Goal: Task Accomplishment & Management: Use online tool/utility

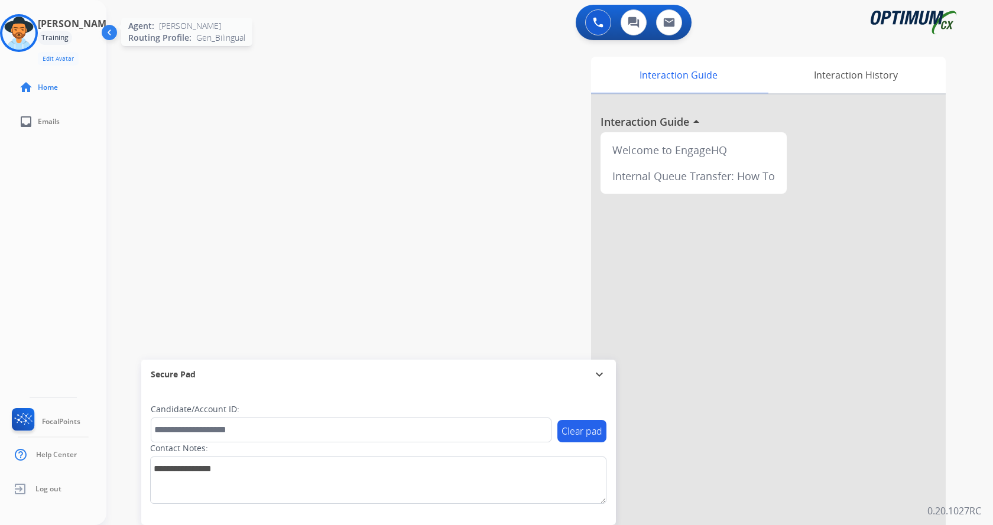
click at [33, 43] on img at bounding box center [18, 33] width 33 height 33
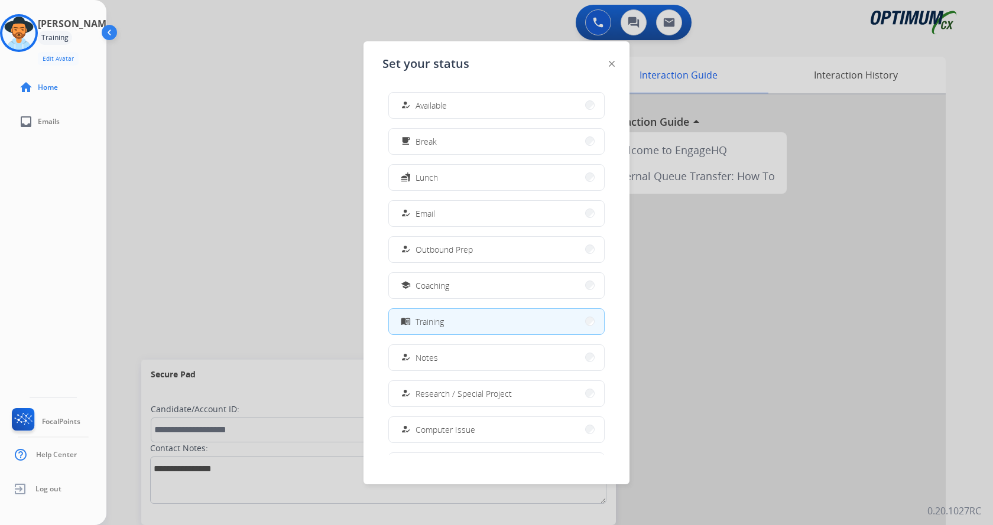
click at [519, 111] on button "how_to_reg Available" at bounding box center [496, 105] width 215 height 25
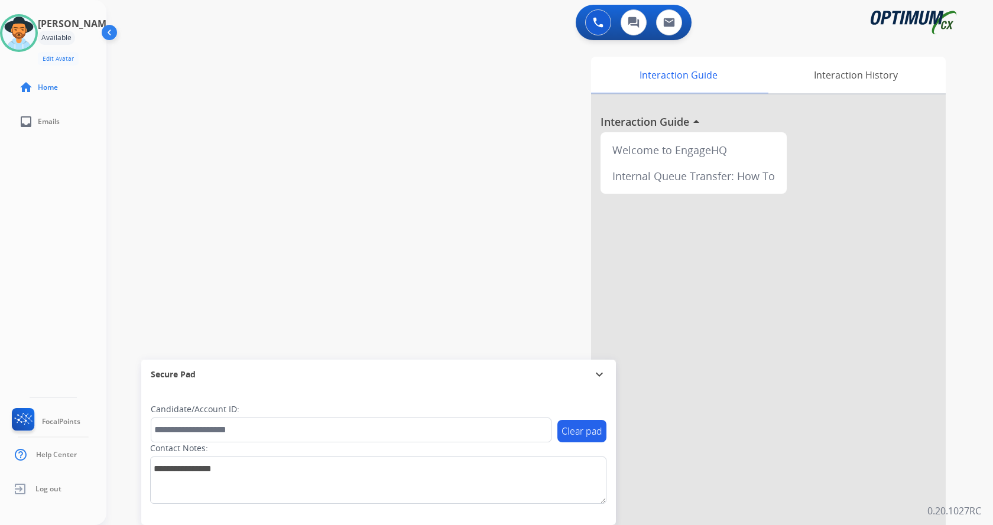
click at [330, 220] on div "swap_horiz Break voice bridge close_fullscreen Connect 3-Way Call merge_type Se…" at bounding box center [535, 289] width 858 height 493
click at [265, 171] on div "swap_horiz Break voice bridge close_fullscreen Connect 3-Way Call merge_type Se…" at bounding box center [535, 289] width 858 height 493
click at [371, 141] on div "swap_horiz Break voice bridge close_fullscreen Connect 3-Way Call merge_type Se…" at bounding box center [535, 289] width 858 height 493
click at [361, 199] on div "swap_horiz Break voice bridge close_fullscreen Connect 3-Way Call merge_type Se…" at bounding box center [535, 289] width 858 height 493
click at [278, 116] on div "swap_horiz Break voice bridge close_fullscreen Connect 3-Way Call merge_type Se…" at bounding box center [535, 289] width 858 height 493
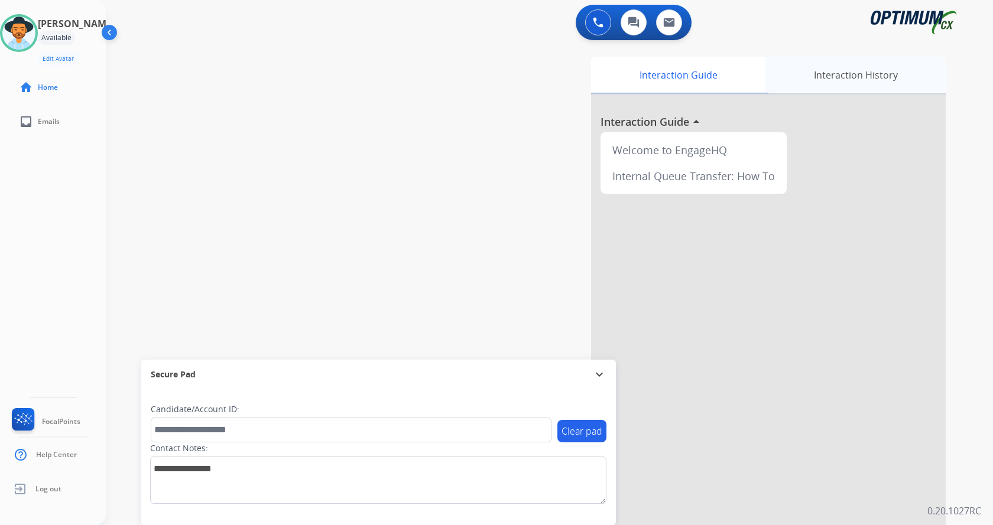
click at [821, 76] on div "Interaction History" at bounding box center [855, 75] width 180 height 37
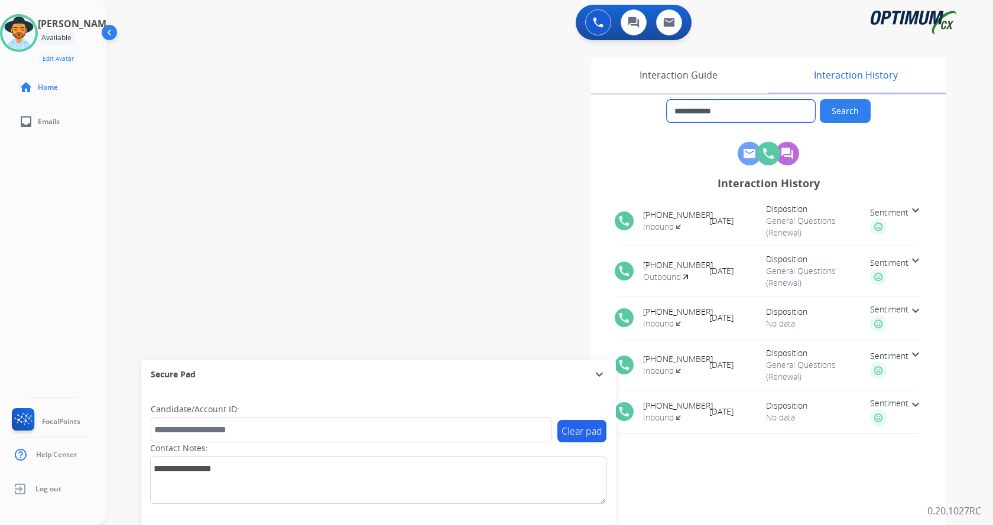
drag, startPoint x: 736, startPoint y: 109, endPoint x: 684, endPoint y: 109, distance: 51.4
click at [684, 109] on input "**********" at bounding box center [741, 111] width 148 height 22
click at [398, 112] on div "**********" at bounding box center [535, 289] width 858 height 493
click at [336, 140] on div "**********" at bounding box center [535, 289] width 858 height 493
click at [257, 177] on div "**********" at bounding box center [535, 289] width 858 height 493
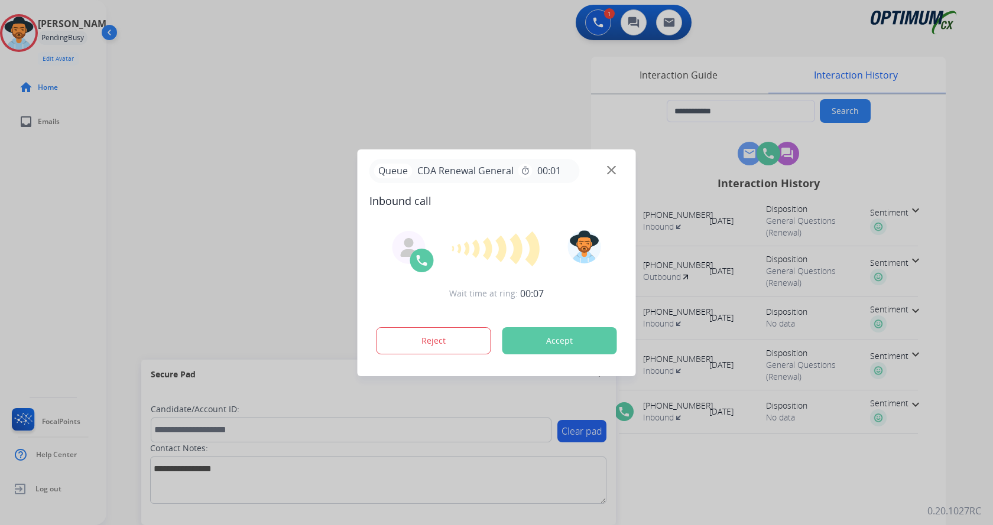
type input "**********"
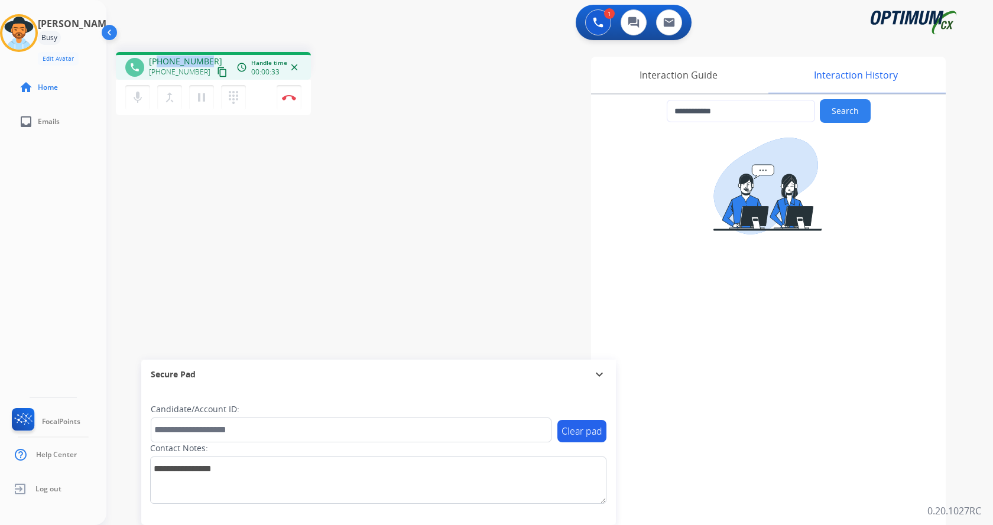
drag, startPoint x: 158, startPoint y: 63, endPoint x: 206, endPoint y: 60, distance: 48.0
click at [206, 60] on div "+18708840622 +18708840622 content_copy" at bounding box center [189, 68] width 80 height 24
copy span "8708840622"
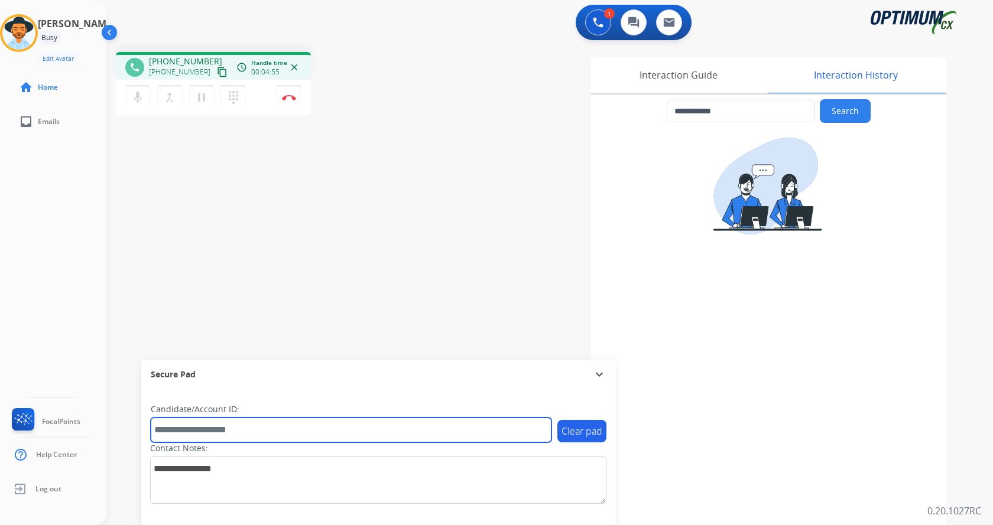
click at [213, 425] on input "text" at bounding box center [351, 430] width 401 height 25
paste input "*******"
type input "*******"
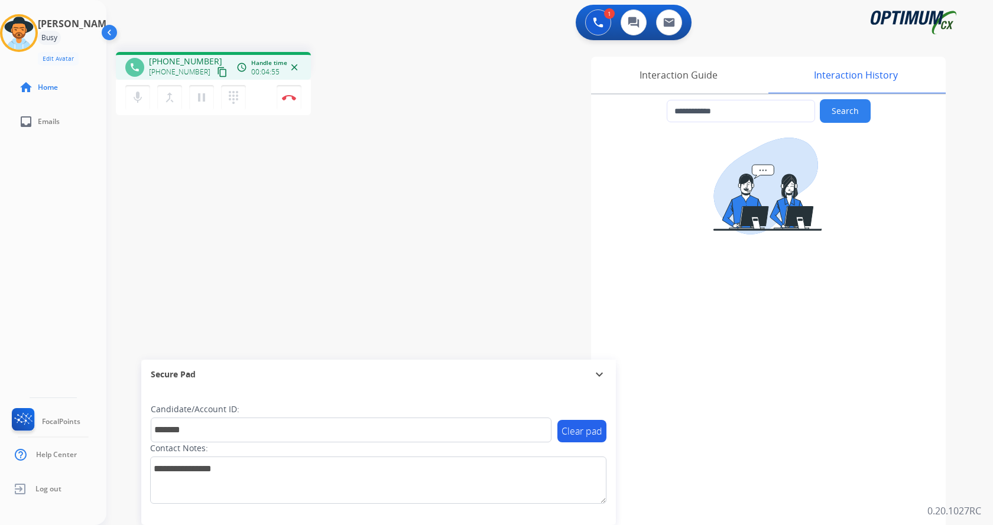
click at [235, 174] on div "**********" at bounding box center [535, 289] width 858 height 493
click at [260, 202] on div "**********" at bounding box center [535, 289] width 858 height 493
click at [327, 139] on div "**********" at bounding box center [535, 289] width 858 height 493
click at [288, 96] on img at bounding box center [289, 98] width 14 height 6
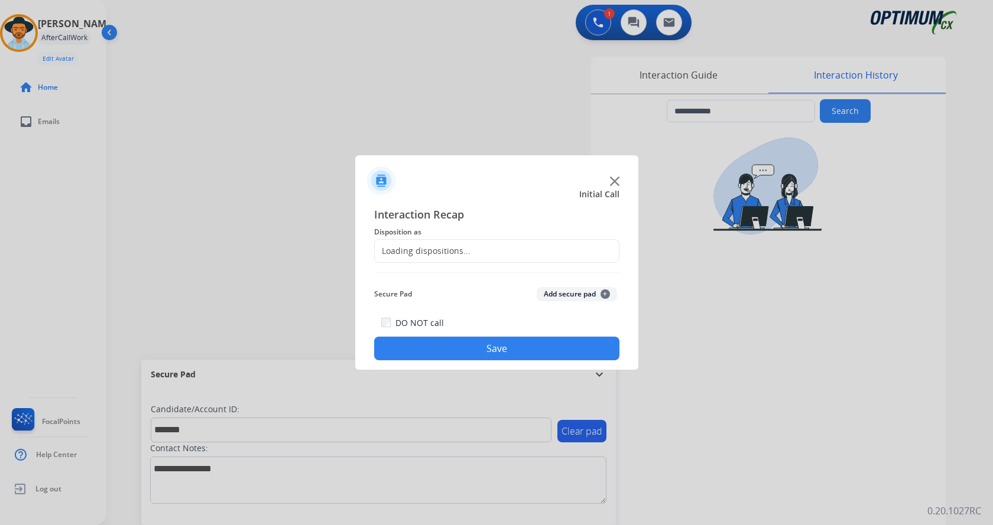
click at [567, 296] on button "Add secure pad +" at bounding box center [577, 294] width 80 height 14
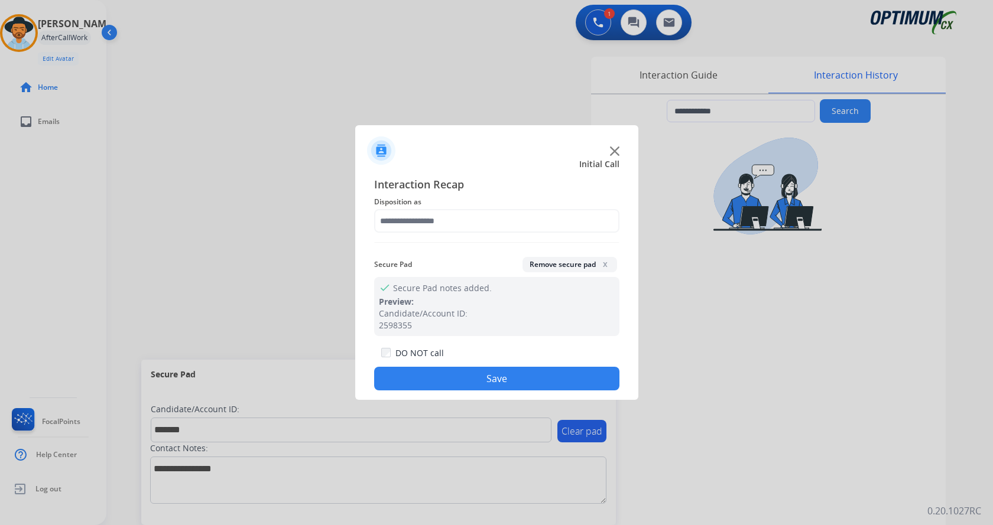
drag, startPoint x: 434, startPoint y: 241, endPoint x: 422, endPoint y: 223, distance: 21.6
click at [434, 237] on div "Interaction Recap Disposition as Secure Pad Remove secure pad x check Secure Pa…" at bounding box center [496, 283] width 245 height 215
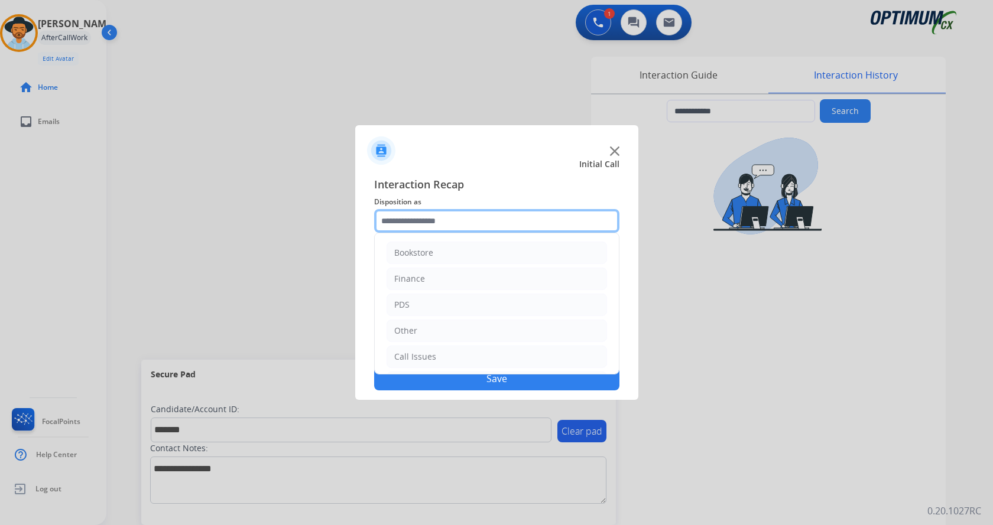
click at [422, 223] on input "text" at bounding box center [496, 221] width 245 height 24
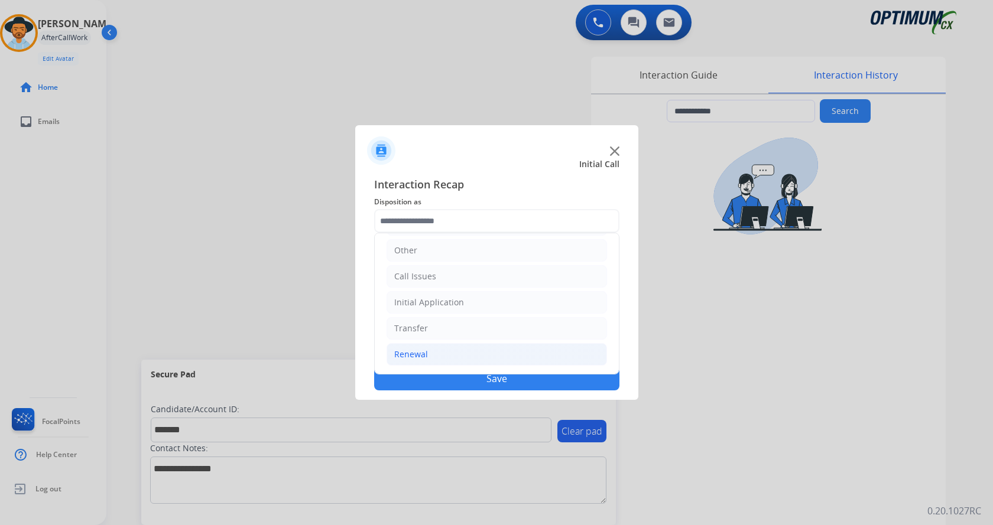
click at [460, 352] on li "Renewal" at bounding box center [497, 354] width 220 height 22
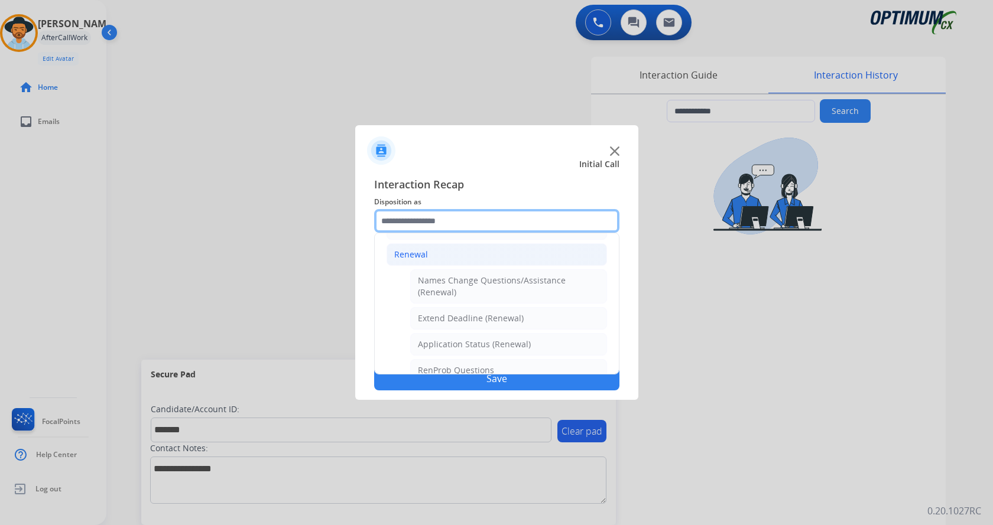
scroll to position [161, 0]
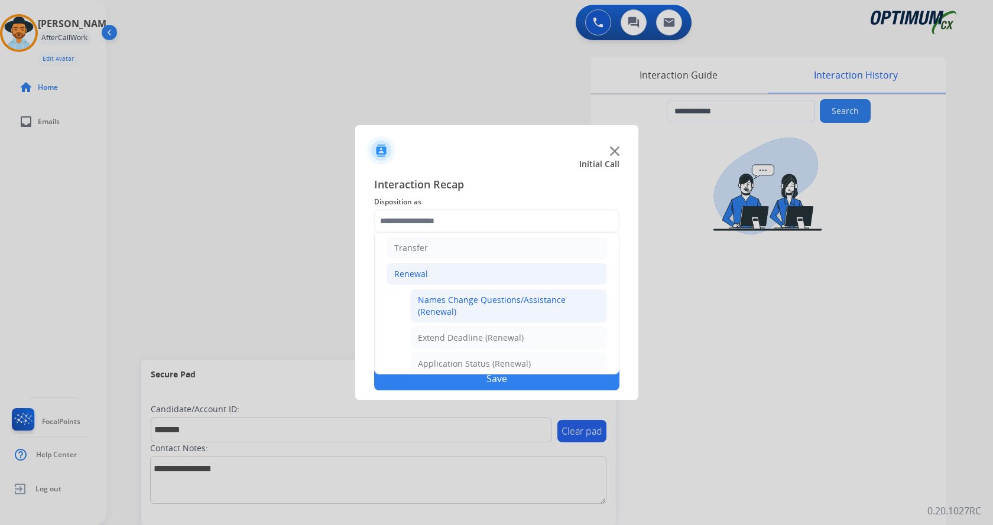
click at [499, 305] on div "Names Change Questions/Assistance (Renewal)" at bounding box center [508, 306] width 181 height 24
type input "**********"
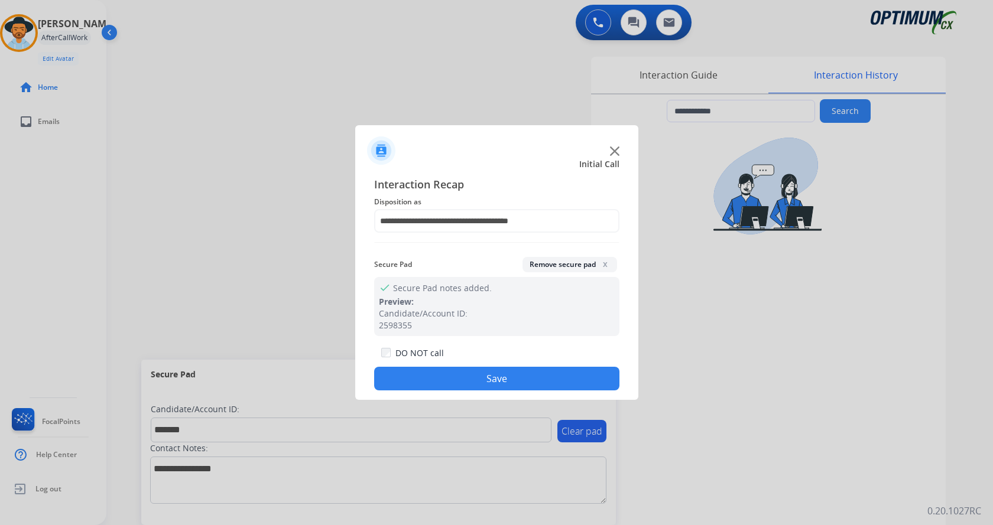
click at [504, 371] on button "Save" at bounding box center [496, 379] width 245 height 24
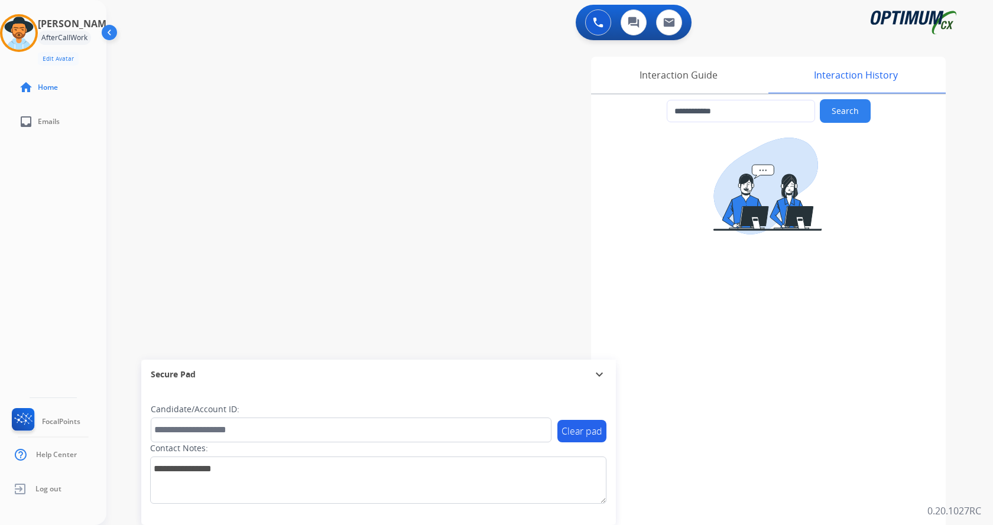
drag, startPoint x: 309, startPoint y: 209, endPoint x: 292, endPoint y: 13, distance: 196.4
click at [309, 204] on div "**********" at bounding box center [535, 289] width 858 height 493
click at [21, 26] on img at bounding box center [18, 33] width 33 height 33
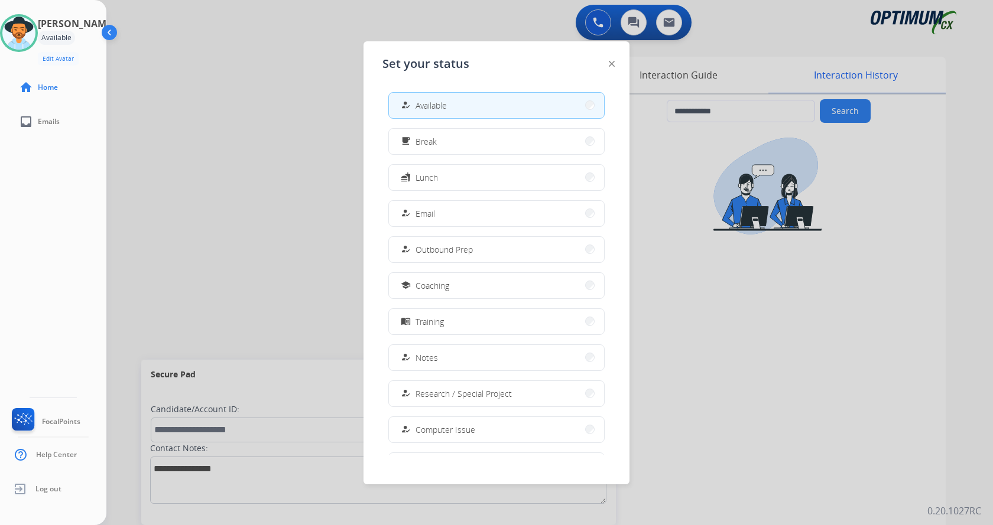
click at [438, 189] on button "fastfood Lunch" at bounding box center [496, 177] width 215 height 25
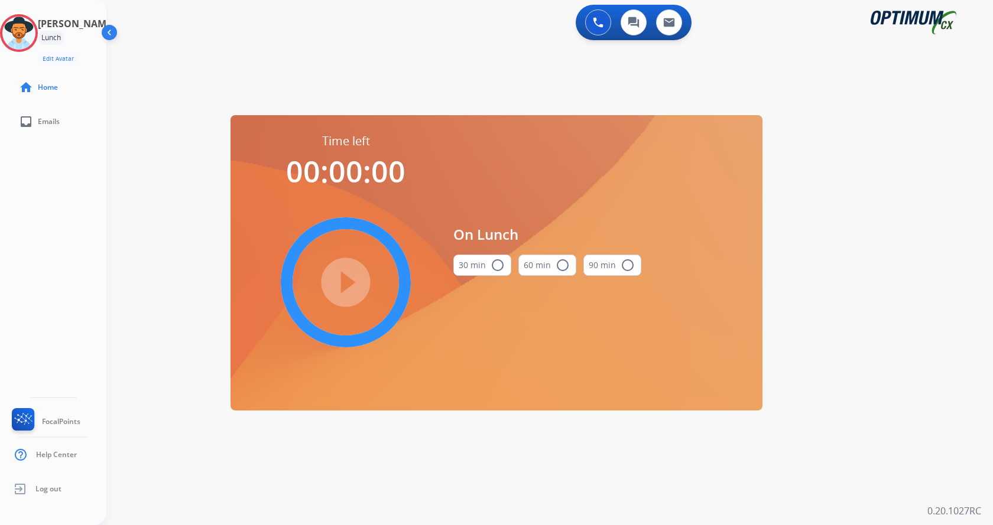
click at [492, 259] on mat-icon "radio_button_unchecked" at bounding box center [498, 265] width 14 height 14
click at [353, 290] on mat-icon "play_circle_filled" at bounding box center [346, 282] width 14 height 14
click at [915, 202] on div "**********" at bounding box center [549, 262] width 887 height 525
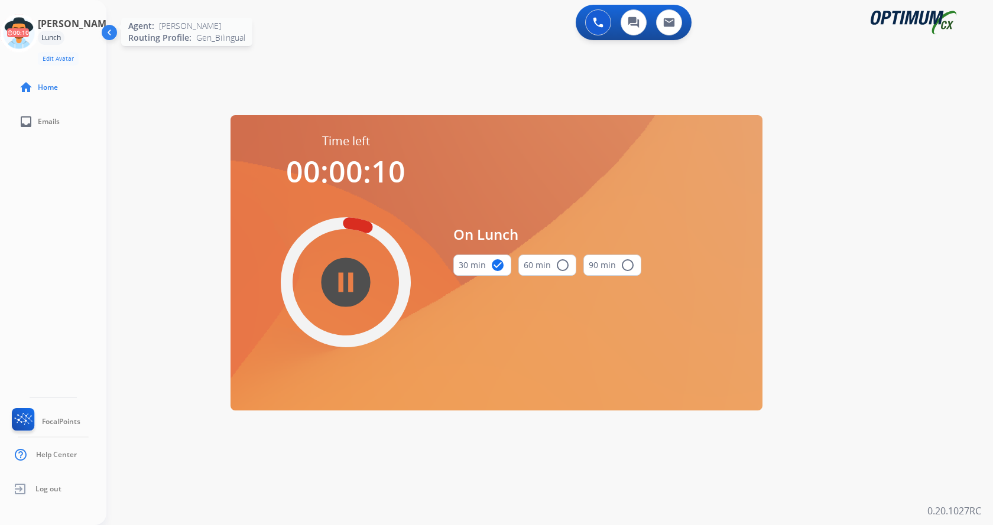
click at [33, 33] on icon at bounding box center [19, 33] width 38 height 38
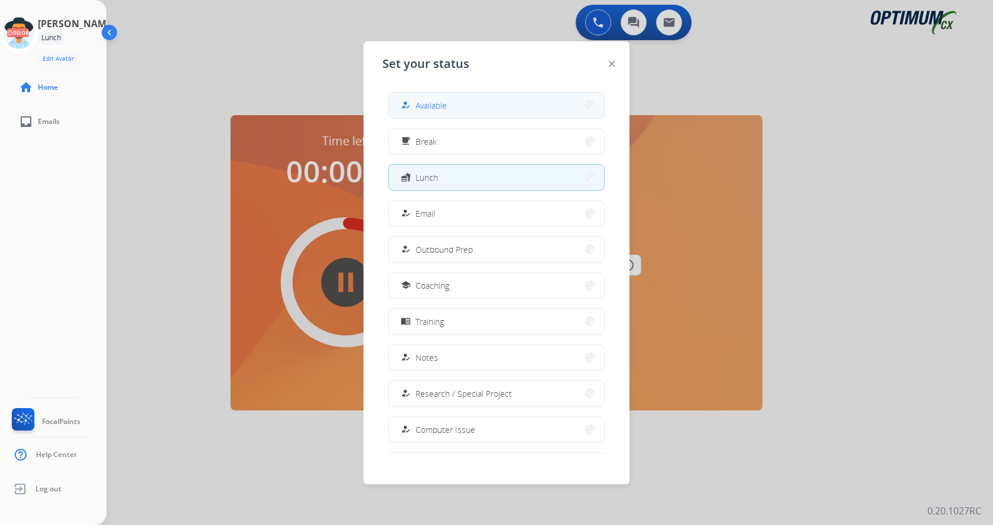
click at [476, 103] on button "how_to_reg Available" at bounding box center [496, 105] width 215 height 25
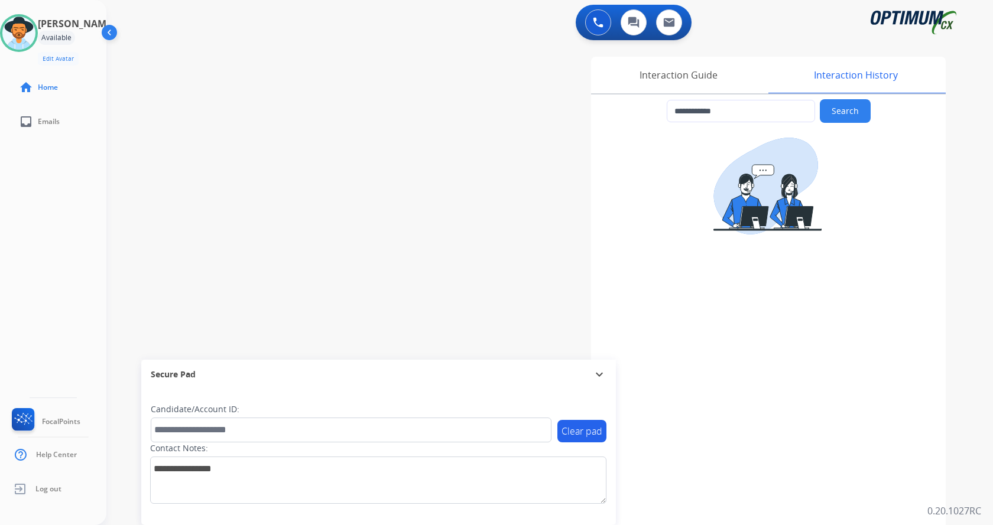
click at [457, 216] on div "**********" at bounding box center [688, 296] width 515 height 479
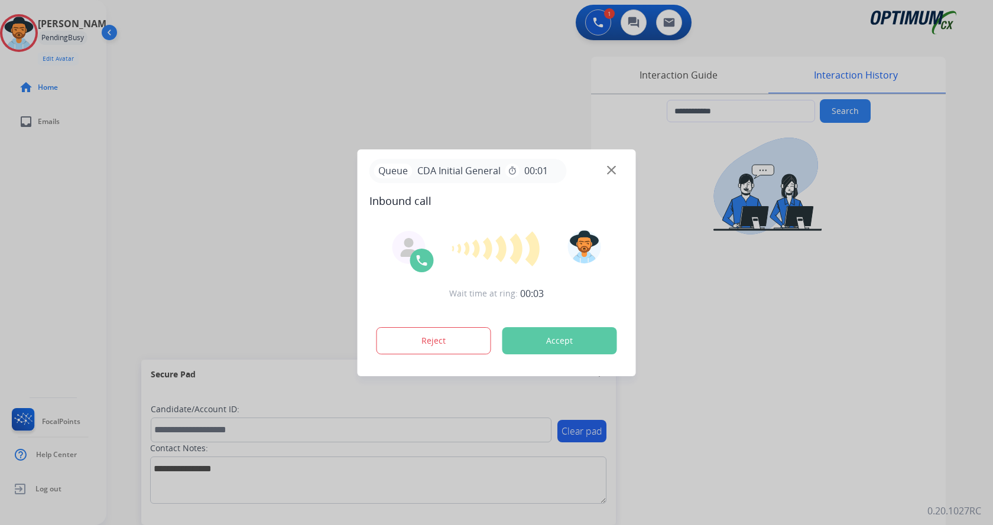
click at [457, 197] on span "Inbound call" at bounding box center [496, 201] width 255 height 17
click at [572, 358] on div "Wait time at ring: 00:08 Reject Accept" at bounding box center [496, 294] width 255 height 146
click at [573, 346] on button "Accept" at bounding box center [559, 340] width 115 height 27
click at [546, 342] on button "Accept" at bounding box center [559, 340] width 115 height 27
click at [563, 340] on button "Accept" at bounding box center [559, 340] width 115 height 27
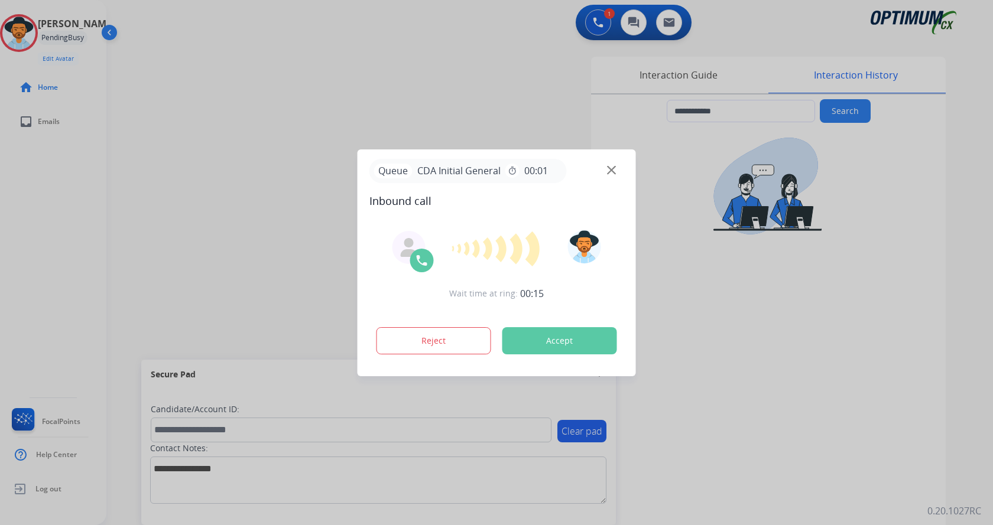
click at [563, 340] on button "Accept" at bounding box center [559, 340] width 115 height 27
click at [564, 341] on div "**********" at bounding box center [688, 296] width 515 height 479
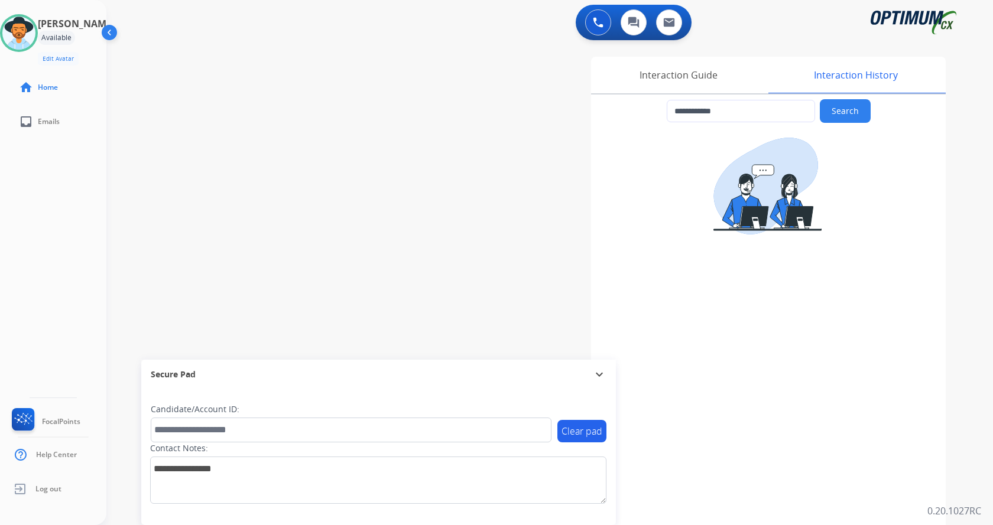
click at [400, 215] on div "**********" at bounding box center [535, 289] width 858 height 493
click at [376, 119] on div "**********" at bounding box center [535, 289] width 858 height 493
click at [51, 494] on span "Log out" at bounding box center [48, 489] width 26 height 9
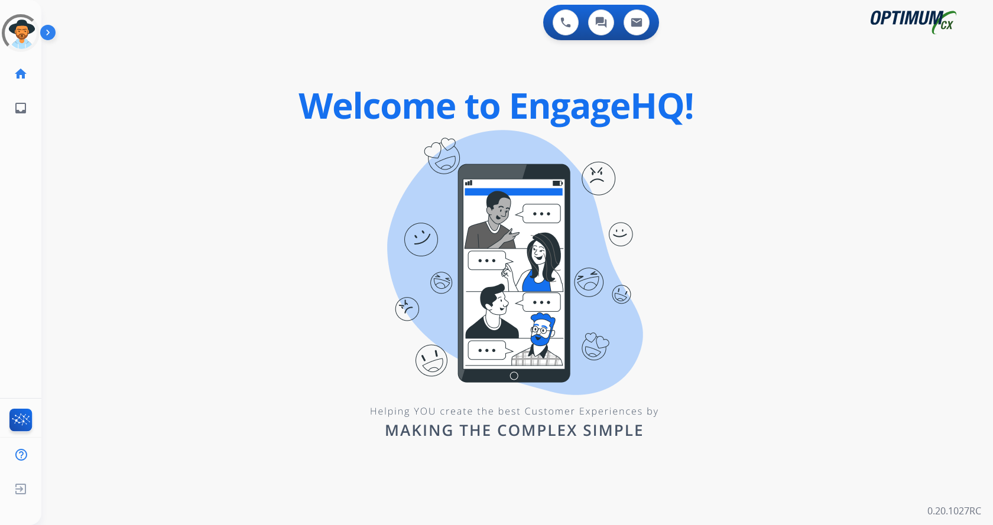
click at [47, 32] on img at bounding box center [50, 35] width 20 height 22
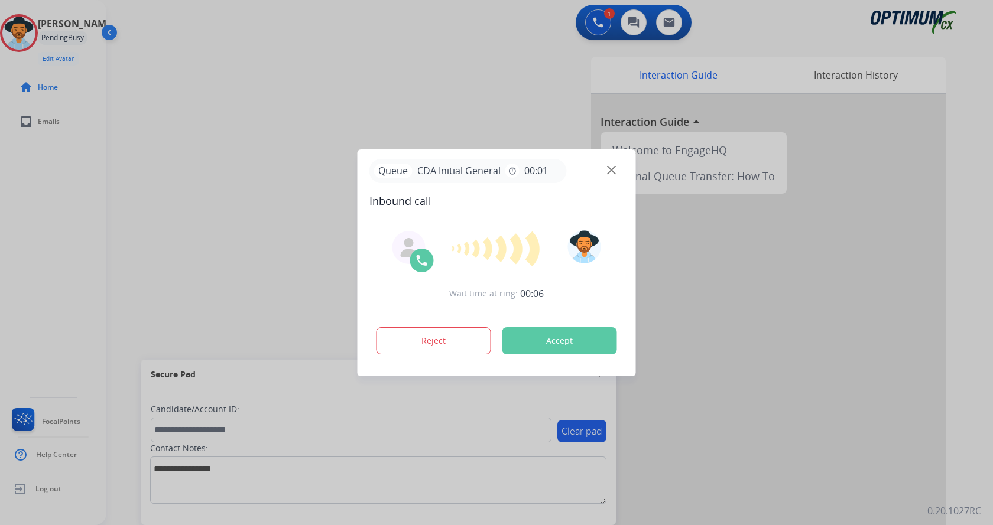
click at [553, 339] on button "Accept" at bounding box center [559, 340] width 115 height 27
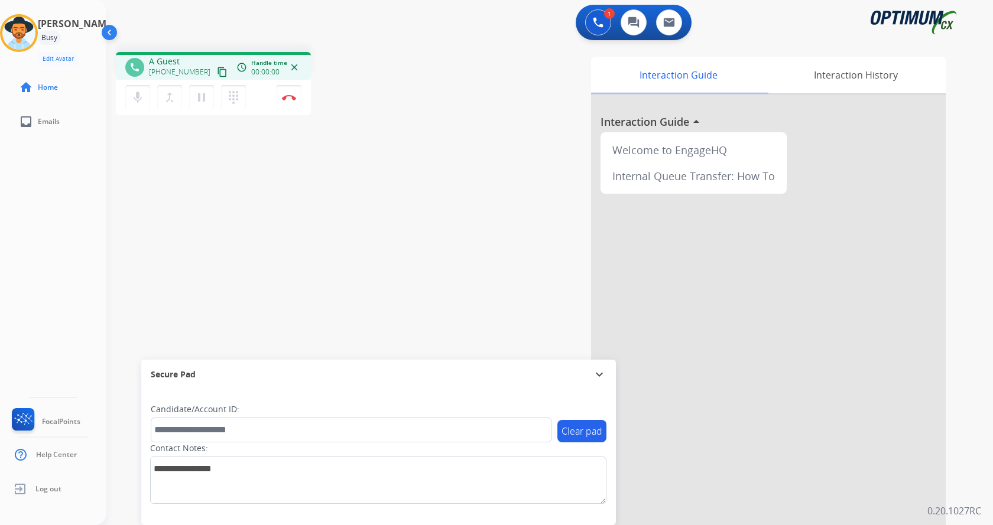
click at [322, 193] on div "phone A Guest +19049454962 content_copy access_time Call metrics Queue 00:07 Ho…" at bounding box center [535, 289] width 858 height 493
drag, startPoint x: 160, startPoint y: 59, endPoint x: 208, endPoint y: 56, distance: 48.0
click at [208, 56] on div "+19049454962 +19049454962 content_copy" at bounding box center [189, 68] width 80 height 24
copy span "9049454962"
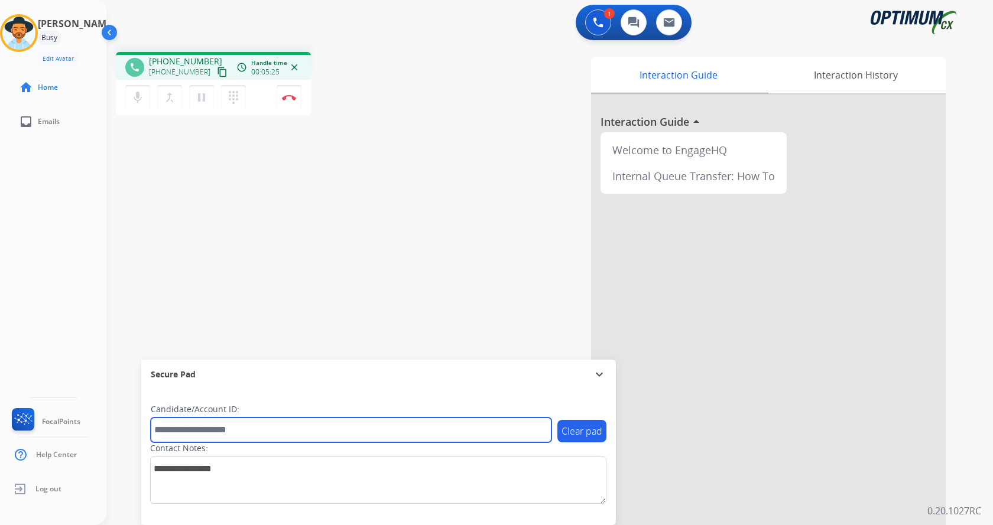
click at [197, 429] on input "text" at bounding box center [351, 430] width 401 height 25
paste input "*******"
type input "*******"
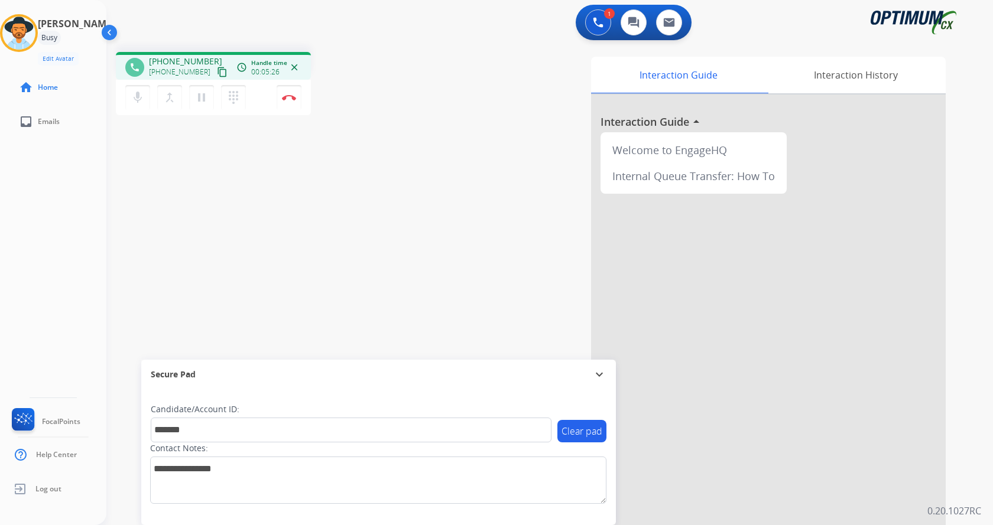
click at [248, 321] on div "phone +19049454962 +19049454962 content_copy access_time Call metrics Queue 00:…" at bounding box center [535, 289] width 858 height 493
click at [292, 99] on img at bounding box center [289, 98] width 14 height 6
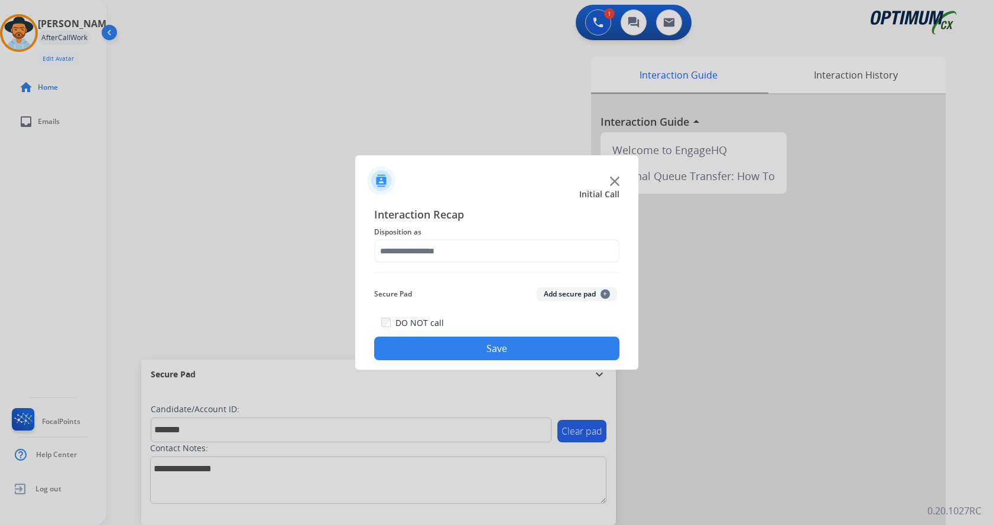
click at [563, 290] on button "Add secure pad +" at bounding box center [577, 294] width 80 height 14
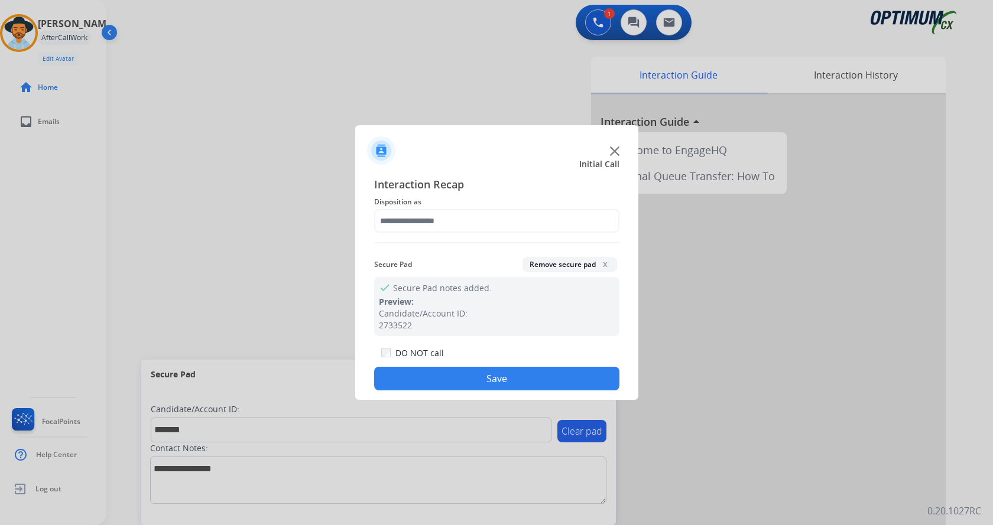
click at [420, 193] on span "Interaction Recap" at bounding box center [496, 185] width 245 height 19
drag, startPoint x: 430, startPoint y: 210, endPoint x: 433, endPoint y: 218, distance: 7.5
click at [431, 210] on input "text" at bounding box center [496, 221] width 245 height 24
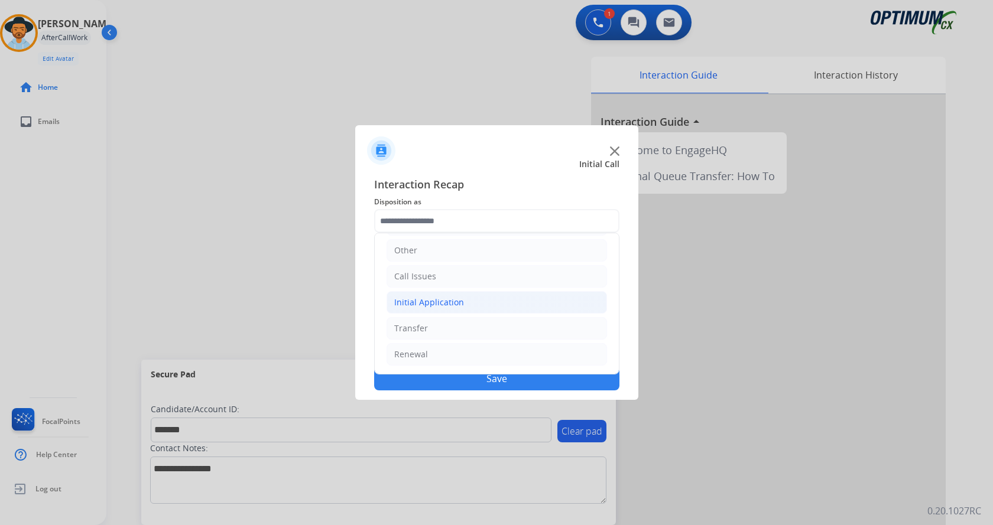
click at [452, 296] on li "Initial Application" at bounding box center [497, 302] width 220 height 22
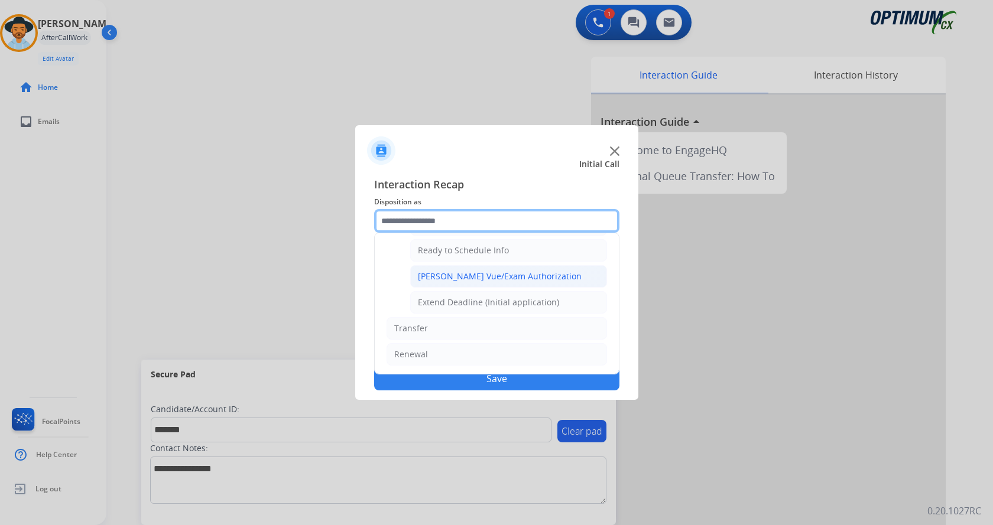
scroll to position [657, 0]
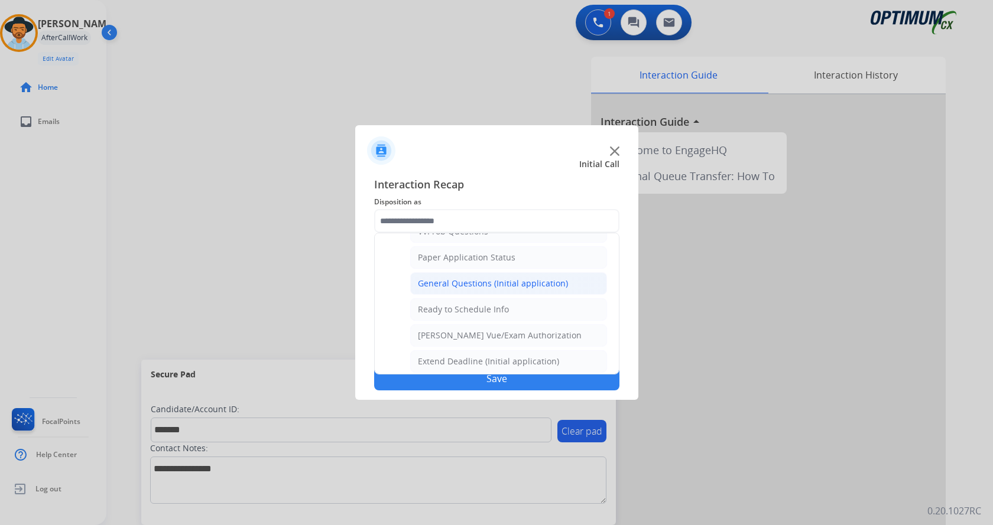
click at [480, 283] on div "General Questions (Initial application)" at bounding box center [493, 284] width 150 height 12
type input "**********"
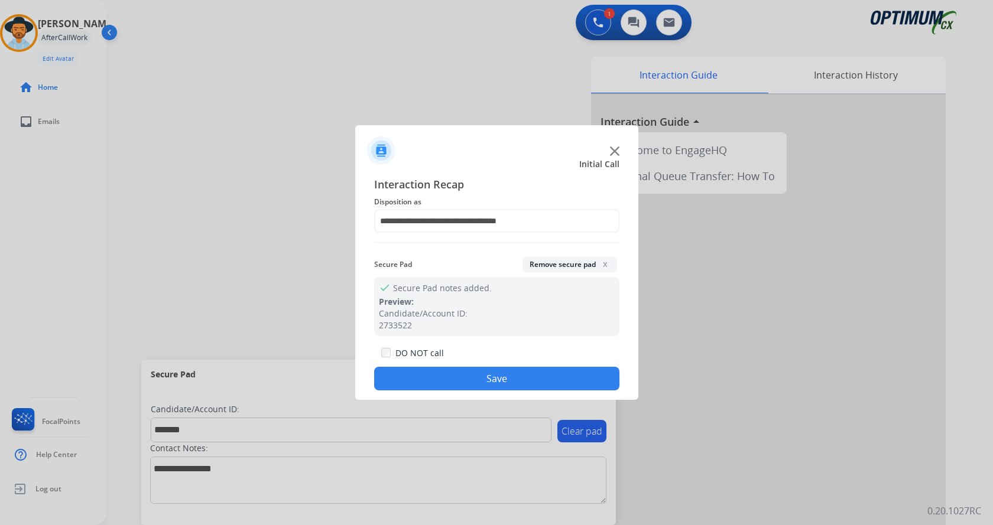
drag, startPoint x: 470, startPoint y: 372, endPoint x: 461, endPoint y: 361, distance: 14.8
click at [471, 372] on button "Save" at bounding box center [496, 379] width 245 height 24
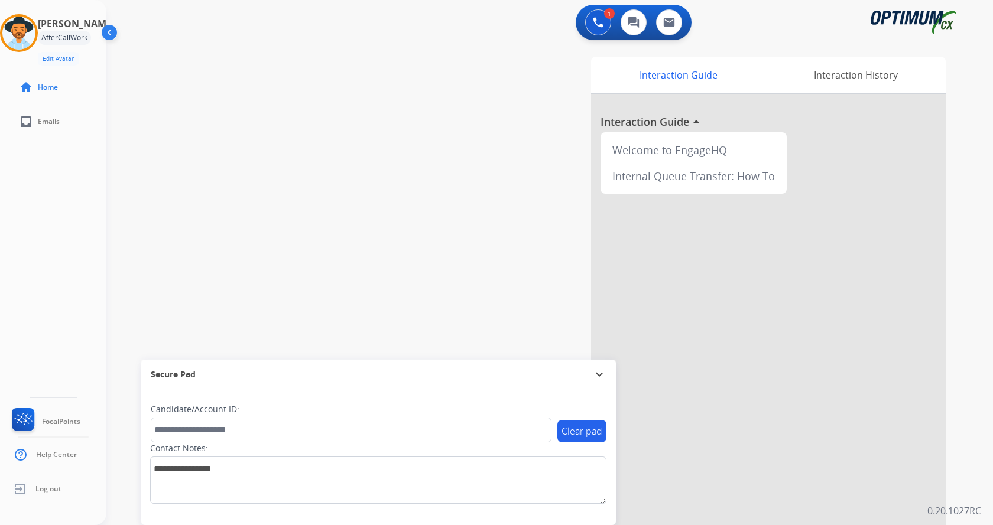
drag, startPoint x: 247, startPoint y: 140, endPoint x: 196, endPoint y: 13, distance: 136.9
click at [246, 124] on div "swap_horiz Break voice bridge close_fullscreen Connect 3-Way Call merge_type Se…" at bounding box center [535, 289] width 858 height 493
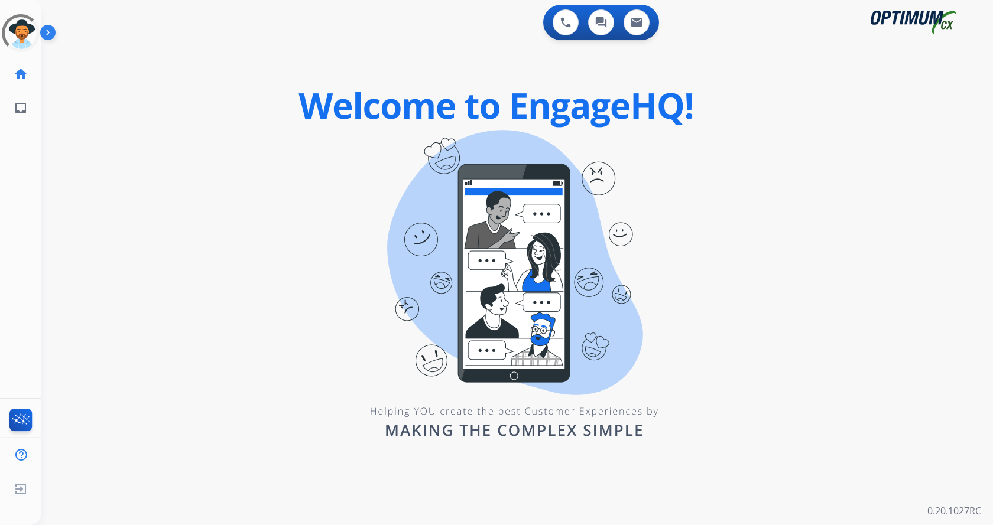
click at [137, 64] on div "swap_horiz Break voice bridge close_fullscreen Connect 3-Way Call merge_type Se…" at bounding box center [502, 71] width 923 height 57
click at [53, 35] on img at bounding box center [50, 35] width 20 height 22
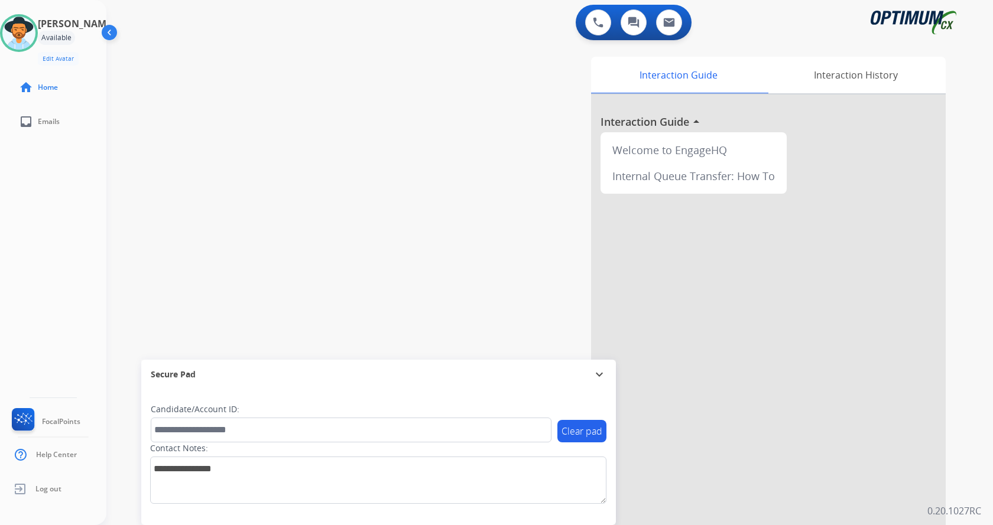
click at [261, 80] on div "swap_horiz Break voice bridge close_fullscreen Connect 3-Way Call merge_type Se…" at bounding box center [535, 289] width 858 height 493
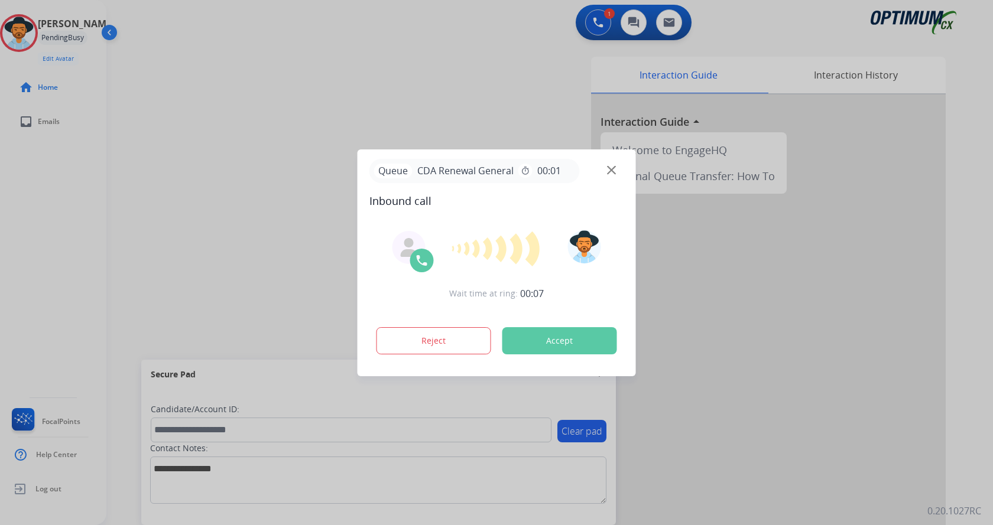
click at [573, 329] on button "Accept" at bounding box center [559, 340] width 115 height 27
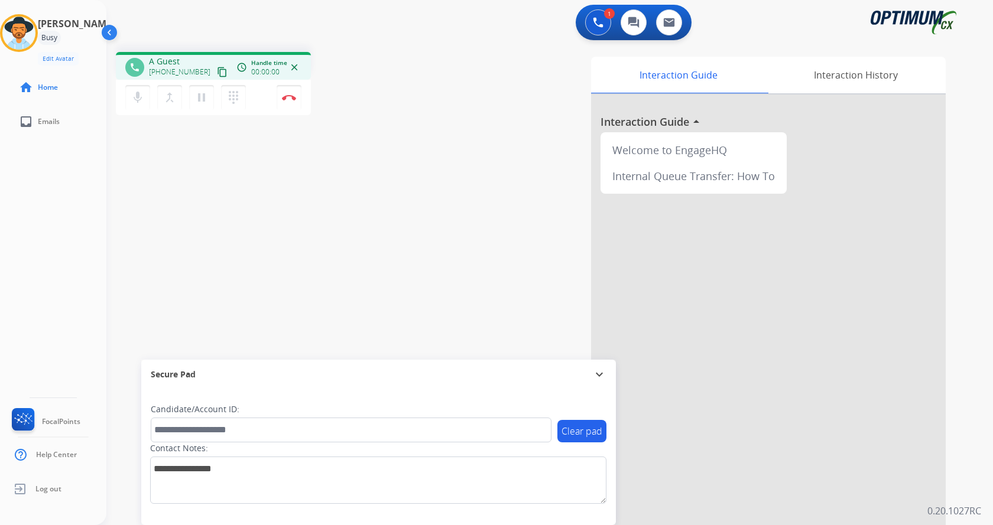
click at [372, 202] on div "phone A Guest +13372921747 content_copy access_time Call metrics Queue 00:08 Ho…" at bounding box center [535, 289] width 858 height 493
drag, startPoint x: 158, startPoint y: 59, endPoint x: 206, endPoint y: 59, distance: 47.9
click at [206, 59] on div "+13372921747 +13372921747 content_copy" at bounding box center [189, 68] width 80 height 24
copy span "3372921747"
click at [137, 100] on mat-icon "mic" at bounding box center [138, 97] width 14 height 14
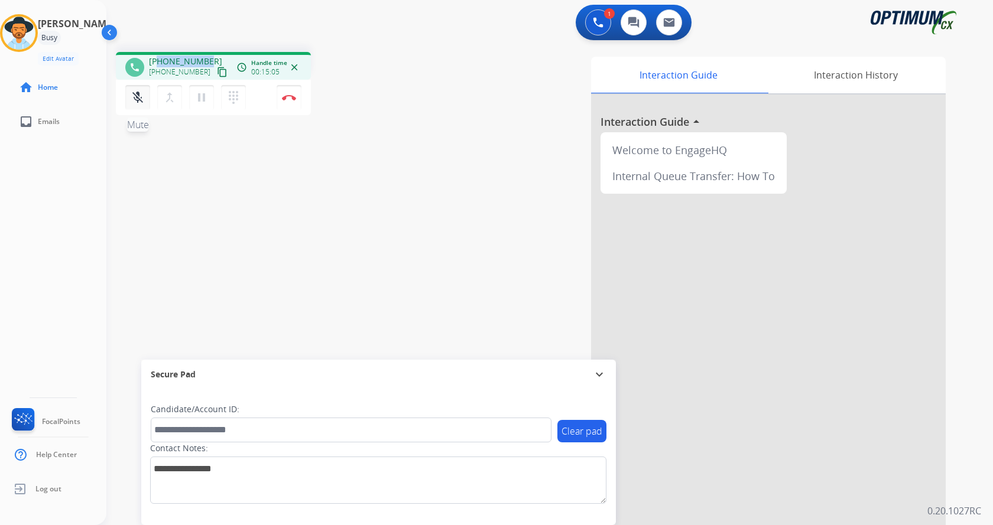
click at [126, 99] on button "mic_off Mute" at bounding box center [137, 97] width 25 height 25
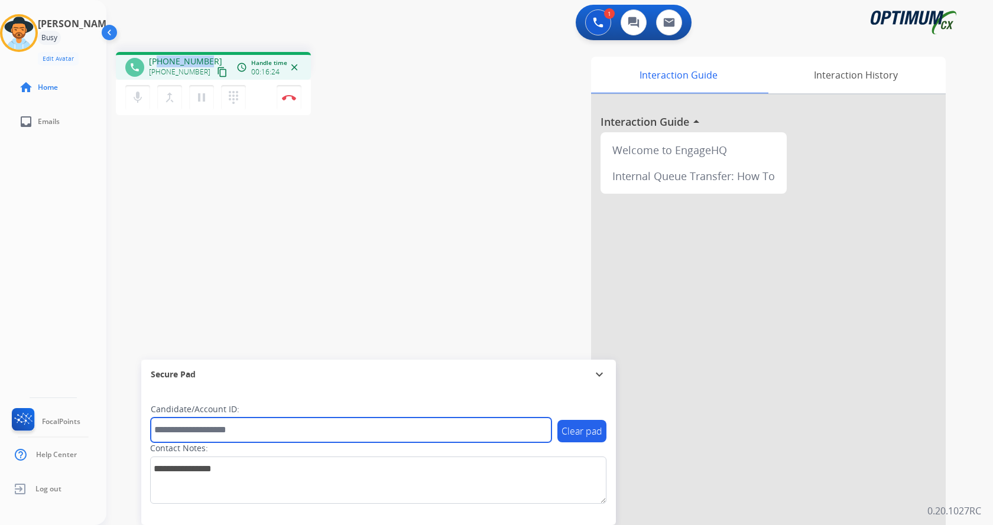
click at [258, 420] on input "text" at bounding box center [351, 430] width 401 height 25
paste input "*******"
type input "*******"
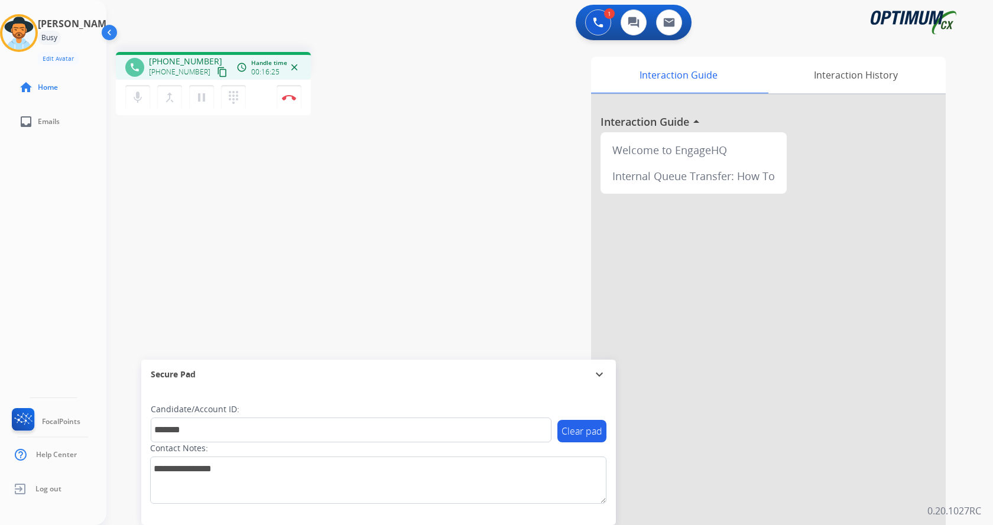
click at [290, 187] on div "phone +13372921747 +13372921747 content_copy access_time Call metrics Queue 00:…" at bounding box center [535, 289] width 858 height 493
click at [289, 228] on div "phone +13372921747 +13372921747 content_copy access_time Call metrics Queue 00:…" at bounding box center [535, 289] width 858 height 493
click at [287, 98] on img at bounding box center [289, 98] width 14 height 6
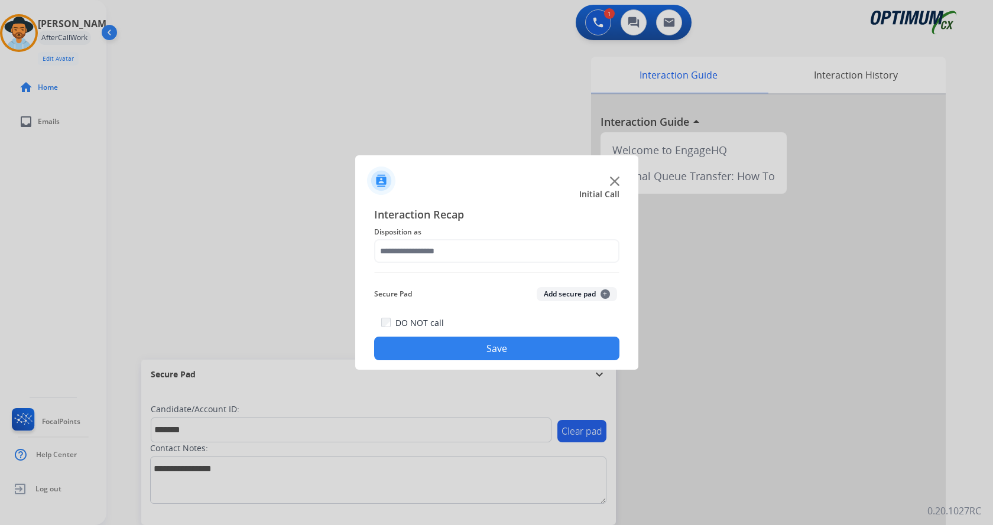
click at [570, 298] on button "Add secure pad +" at bounding box center [577, 294] width 80 height 14
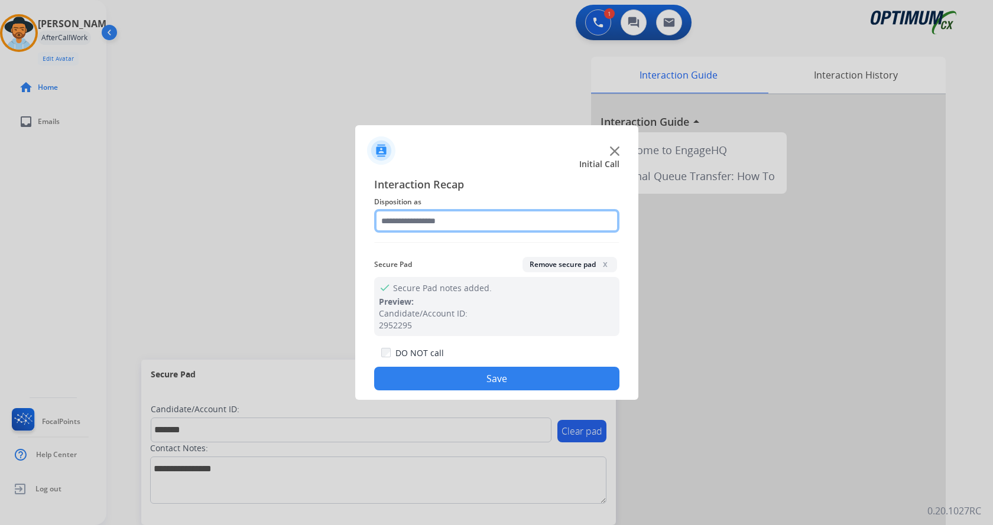
click at [395, 214] on input "text" at bounding box center [496, 221] width 245 height 24
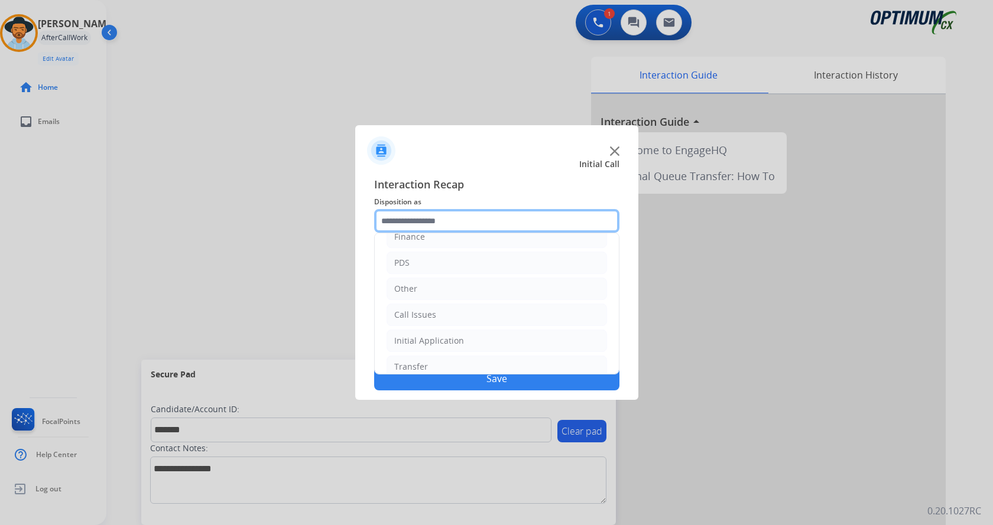
scroll to position [80, 0]
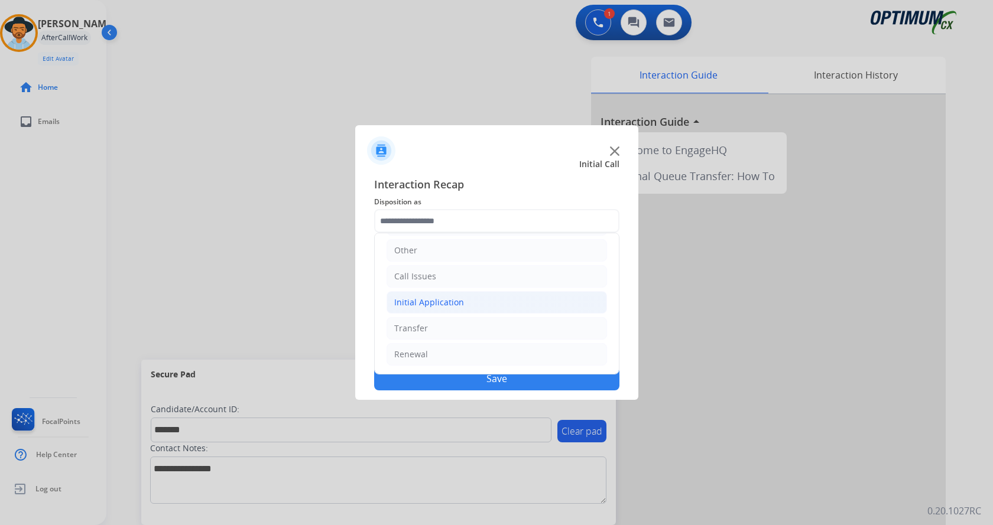
click at [468, 301] on li "Initial Application" at bounding box center [497, 302] width 220 height 22
click at [464, 347] on li "Renewal" at bounding box center [497, 354] width 220 height 22
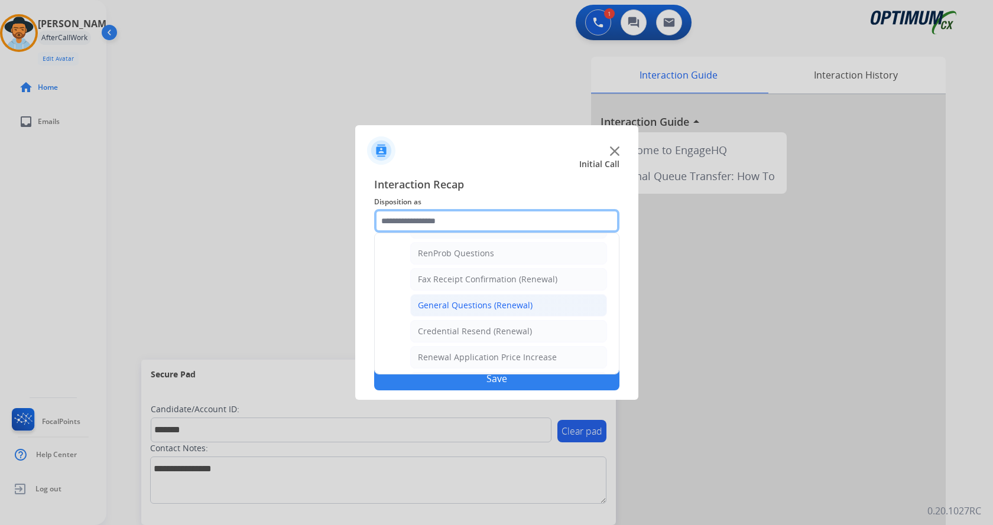
scroll to position [279, 0]
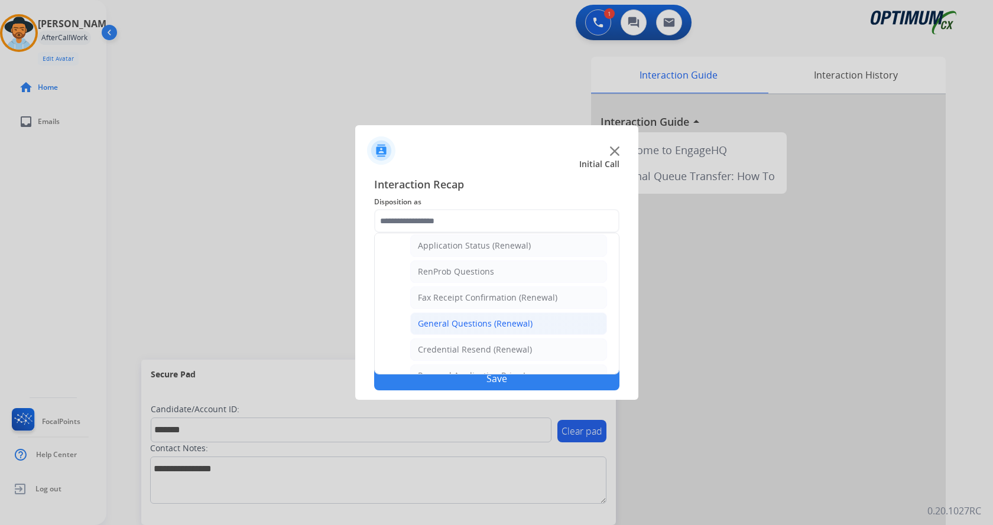
click at [481, 320] on div "General Questions (Renewal)" at bounding box center [475, 324] width 115 height 12
type input "**********"
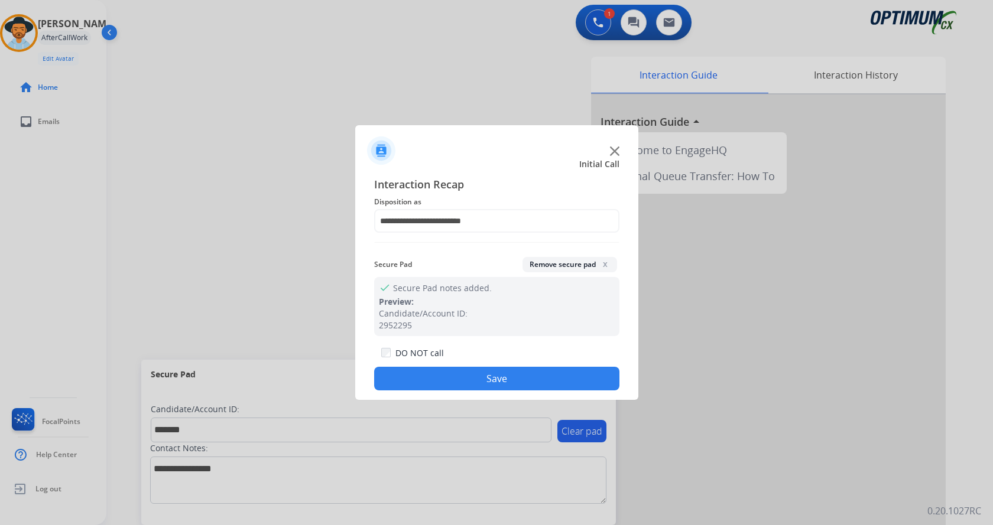
click at [472, 377] on button "Save" at bounding box center [496, 379] width 245 height 24
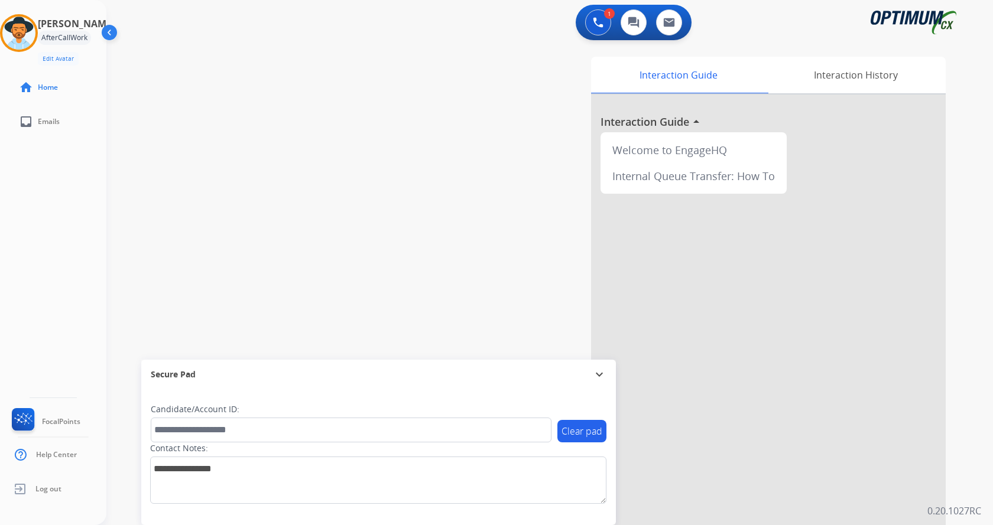
drag, startPoint x: 252, startPoint y: 241, endPoint x: 224, endPoint y: 131, distance: 112.8
click at [251, 240] on div "swap_horiz Break voice bridge close_fullscreen Connect 3-Way Call merge_type Se…" at bounding box center [535, 289] width 858 height 493
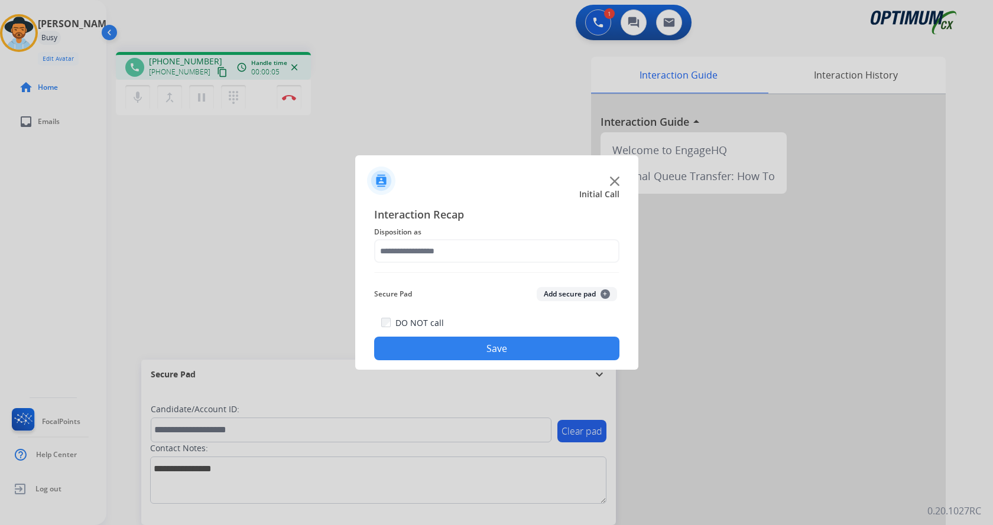
click at [616, 183] on img at bounding box center [614, 181] width 9 height 9
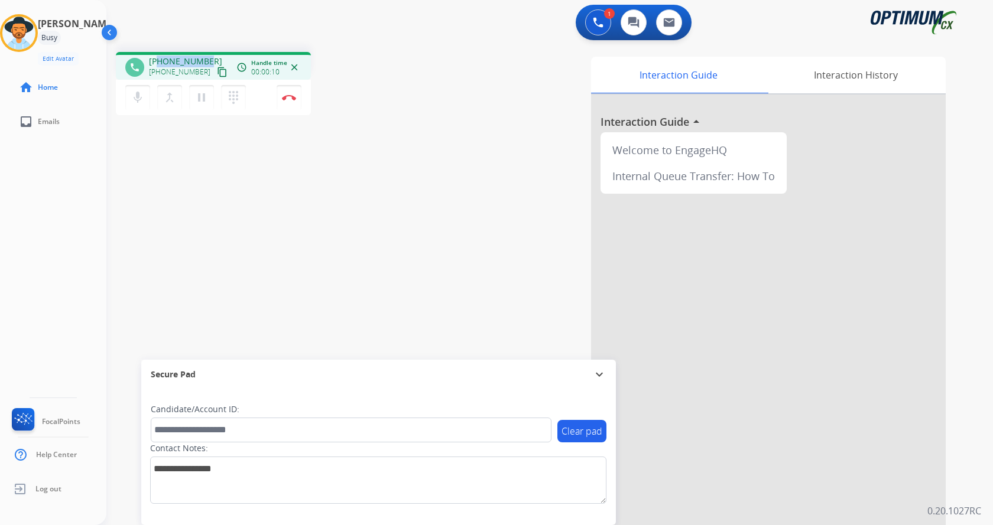
drag, startPoint x: 158, startPoint y: 59, endPoint x: 210, endPoint y: 59, distance: 52.0
click at [210, 59] on div "+15182278668 +15182278668 content_copy" at bounding box center [189, 68] width 80 height 24
copy span "5182278668"
click at [401, 134] on div "phone +15182278668 +15182278668 content_copy access_time Call metrics Queue 00:…" at bounding box center [535, 289] width 858 height 493
drag, startPoint x: 158, startPoint y: 59, endPoint x: 205, endPoint y: 52, distance: 47.1
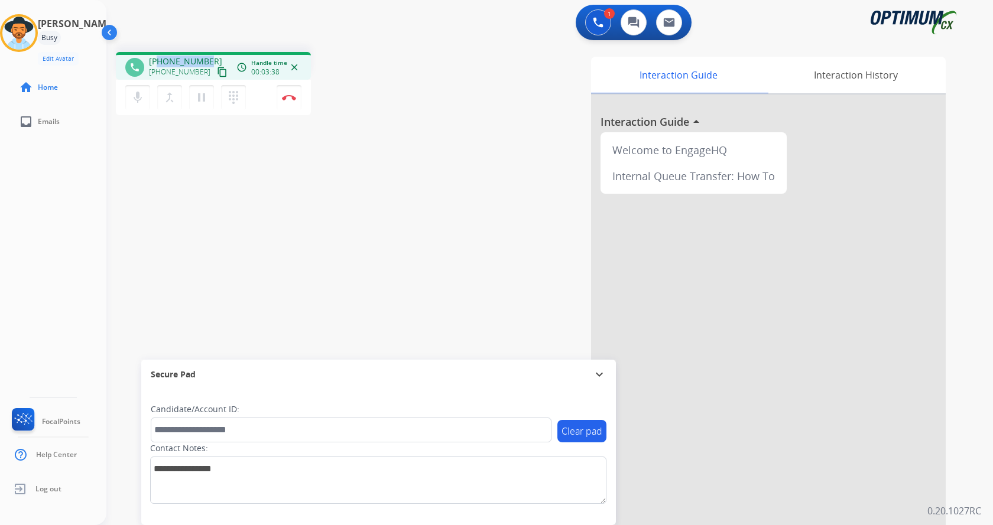
click at [205, 52] on div "phone +15182278668 +15182278668 content_copy access_time Call metrics Queue 00:…" at bounding box center [213, 66] width 195 height 28
copy span "5182278668"
click at [287, 162] on div "phone +15182278668 +15182278668 content_copy access_time Call metrics Queue 00:…" at bounding box center [535, 289] width 858 height 493
click at [288, 94] on button "Disconnect" at bounding box center [289, 97] width 25 height 25
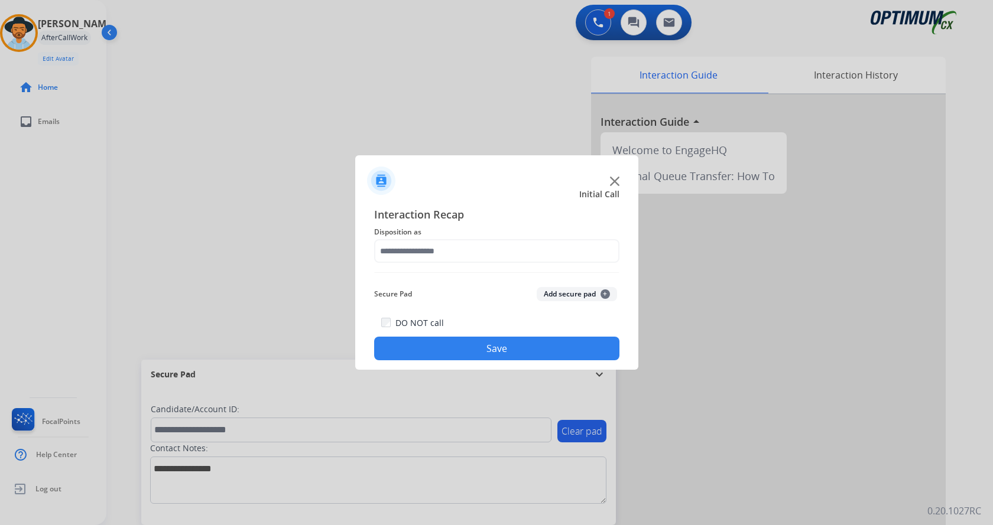
drag, startPoint x: 579, startPoint y: 293, endPoint x: 535, endPoint y: 259, distance: 54.8
click at [578, 293] on button "Add secure pad +" at bounding box center [577, 294] width 80 height 14
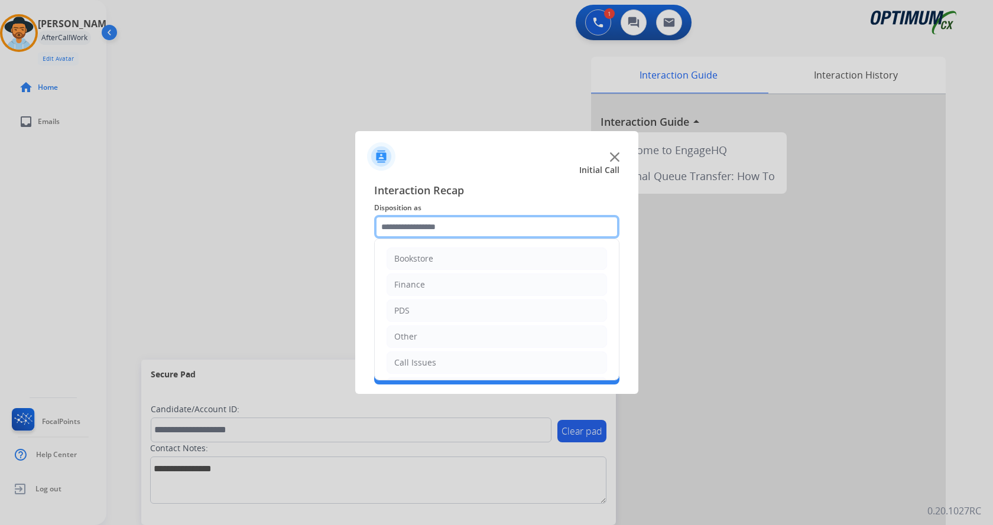
click at [471, 233] on input "text" at bounding box center [496, 227] width 245 height 24
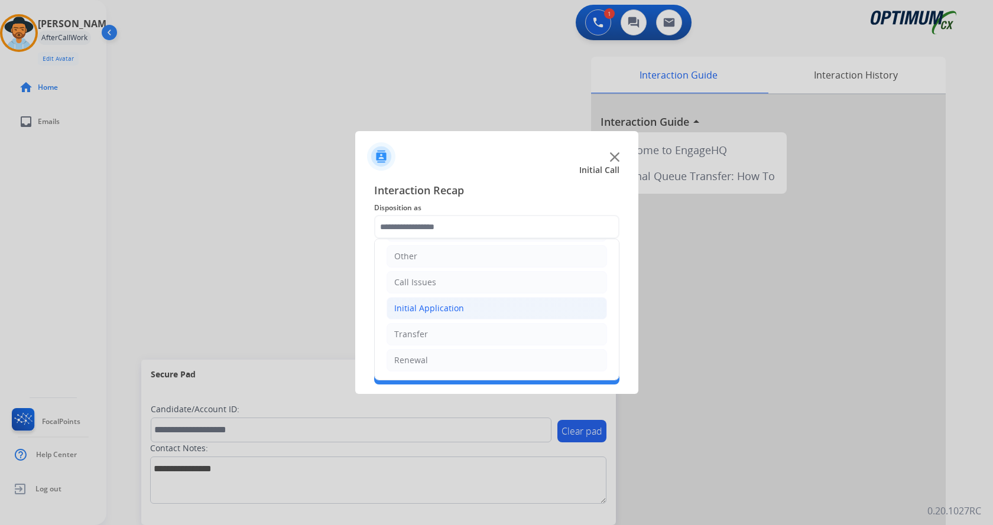
click at [479, 314] on li "Initial Application" at bounding box center [497, 308] width 220 height 22
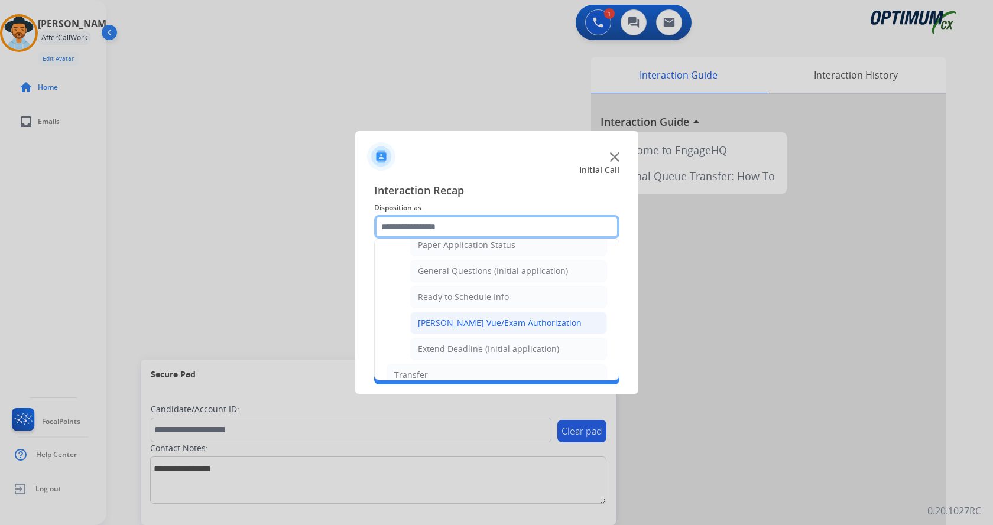
scroll to position [657, 0]
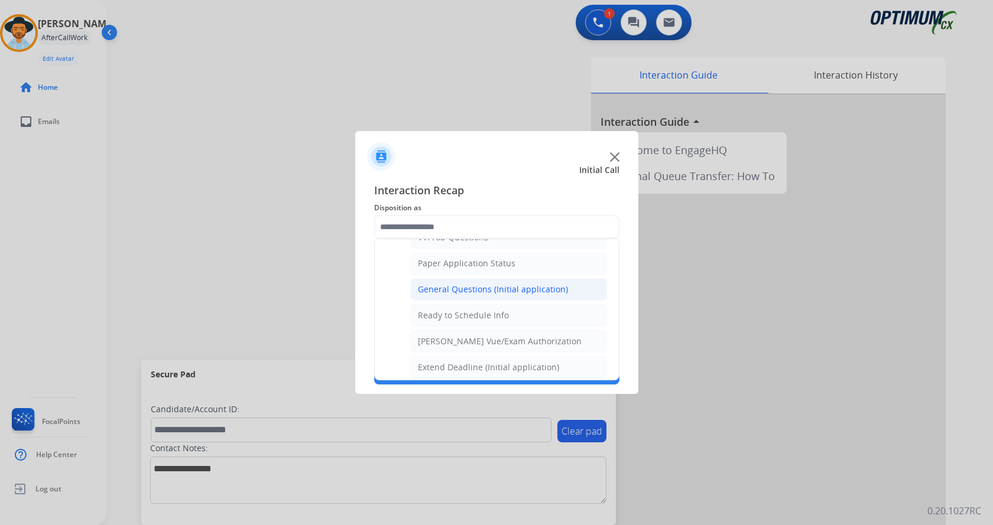
click at [481, 284] on div "General Questions (Initial application)" at bounding box center [493, 290] width 150 height 12
type input "**********"
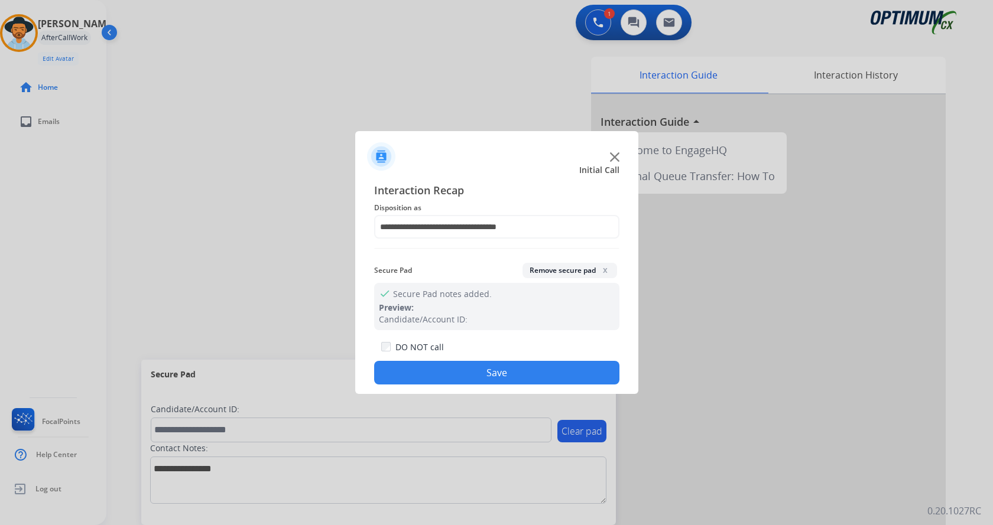
click at [478, 373] on button "Save" at bounding box center [496, 373] width 245 height 24
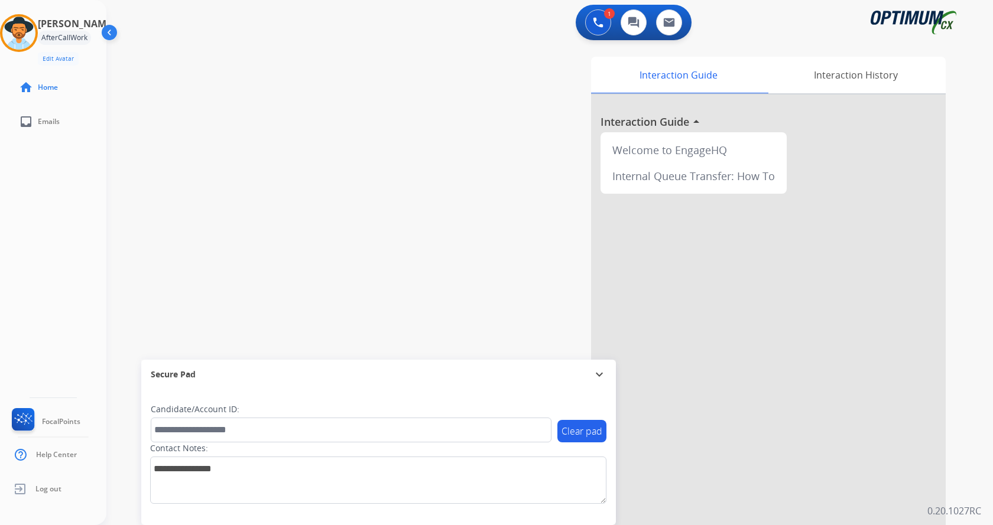
click at [279, 227] on div "swap_horiz Break voice bridge close_fullscreen Connect 3-Way Call merge_type Se…" at bounding box center [535, 289] width 858 height 493
click at [35, 28] on img at bounding box center [18, 33] width 33 height 33
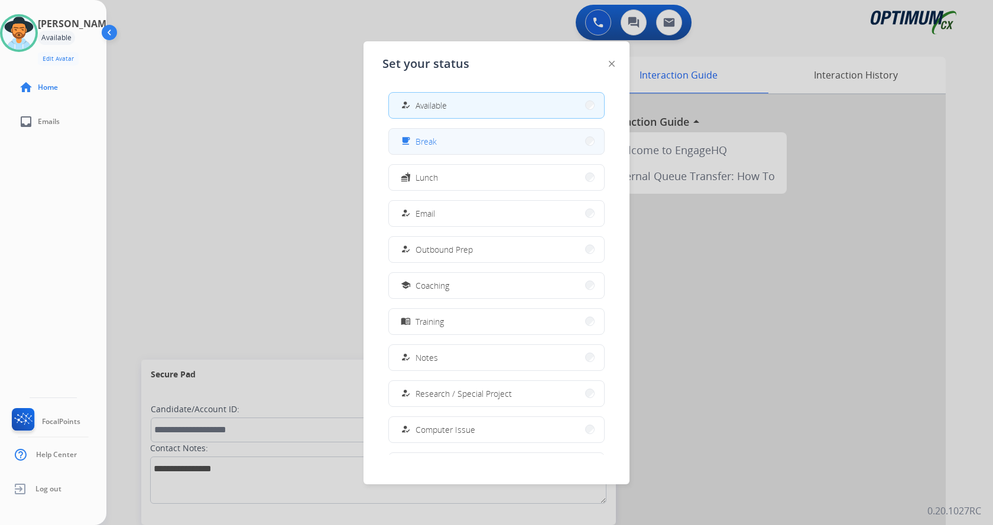
click at [460, 145] on button "free_breakfast Break" at bounding box center [496, 141] width 215 height 25
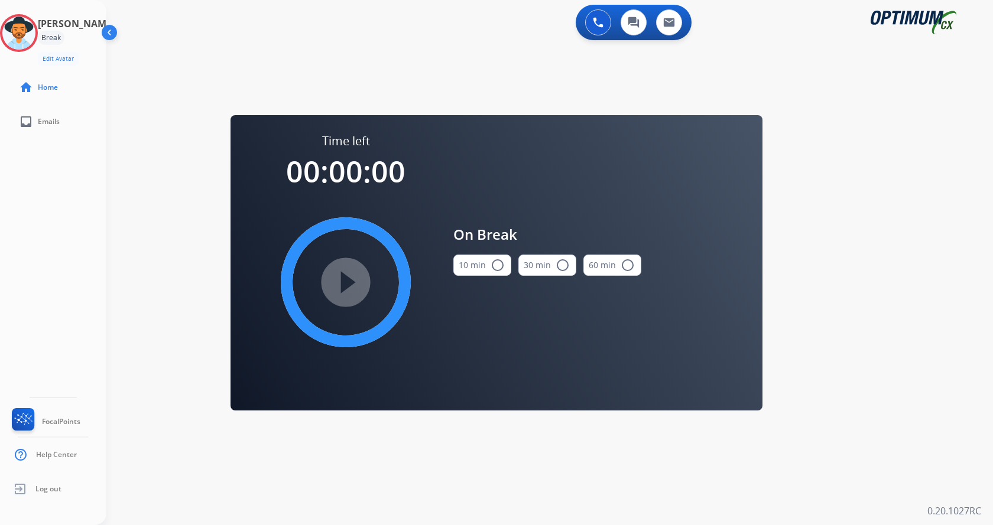
click at [479, 264] on button "10 min radio_button_unchecked" at bounding box center [482, 265] width 58 height 21
click at [353, 286] on mat-icon "play_circle_filled" at bounding box center [346, 282] width 14 height 14
click at [423, 78] on div "swap_horiz Break voice bridge close_fullscreen Connect 3-Way Call merge_type Se…" at bounding box center [535, 71] width 858 height 57
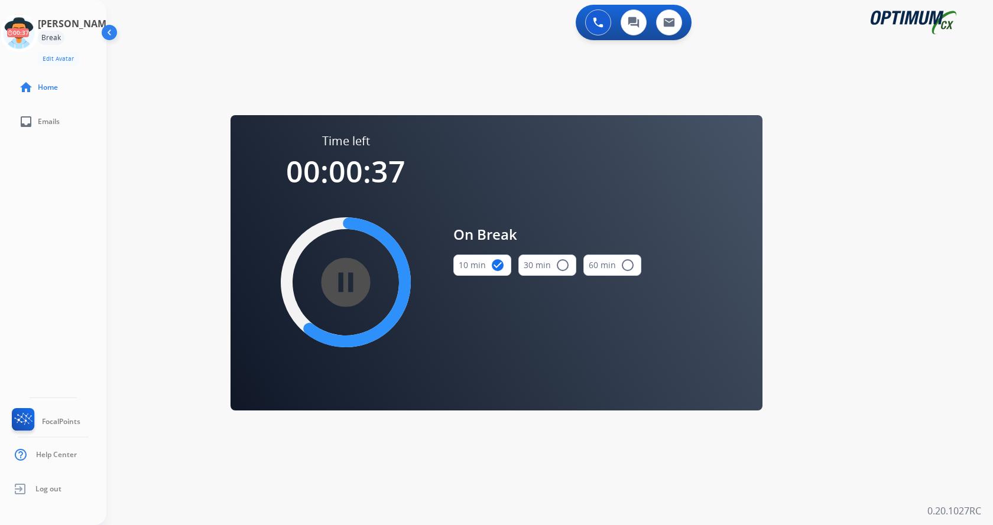
click at [293, 59] on div "swap_horiz Break voice bridge close_fullscreen Connect 3-Way Call merge_type Se…" at bounding box center [535, 71] width 858 height 57
click at [24, 33] on icon at bounding box center [19, 33] width 38 height 38
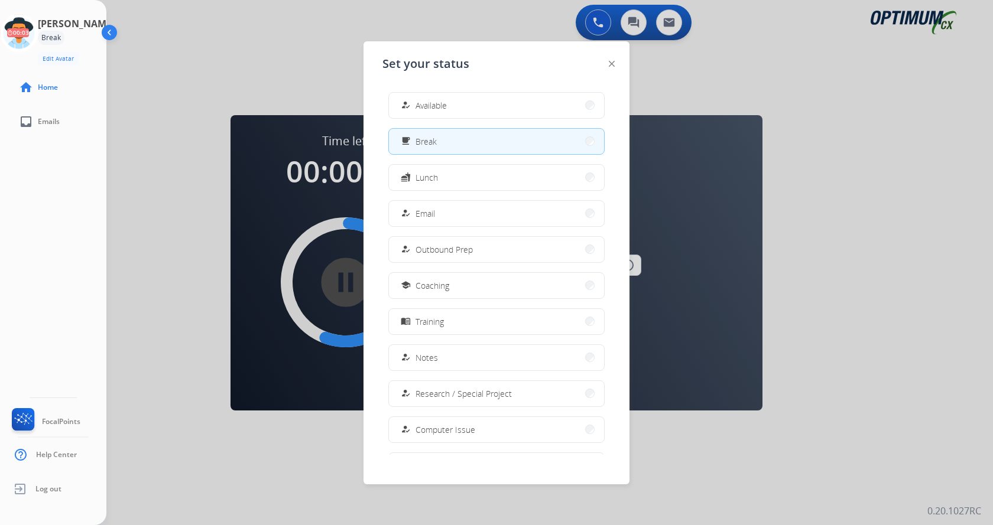
click at [451, 103] on button "how_to_reg Available" at bounding box center [496, 105] width 215 height 25
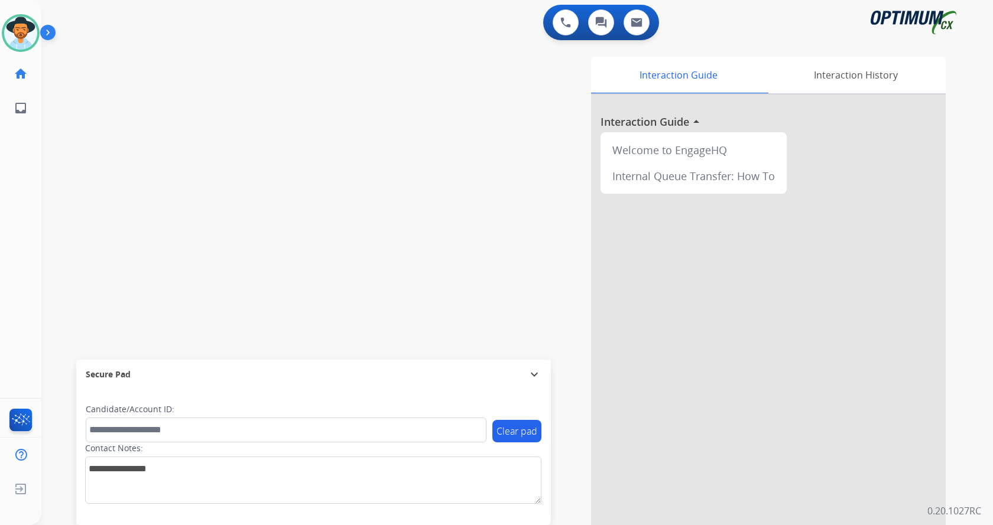
click at [44, 33] on img at bounding box center [50, 35] width 20 height 22
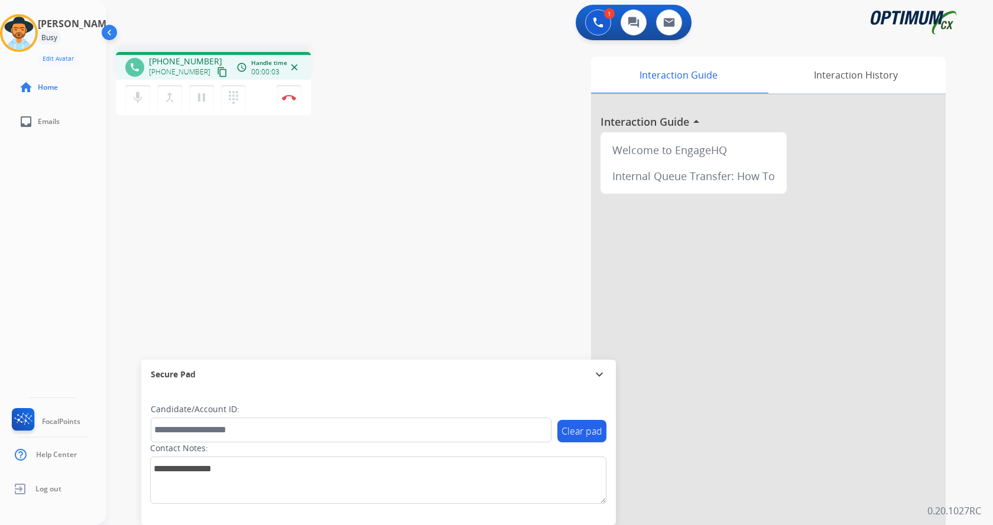
click at [496, 284] on div "Interaction Guide Interaction History Interaction Guide arrow_drop_up Welcome t…" at bounding box center [688, 296] width 515 height 479
click at [355, 228] on div "phone [PHONE_NUMBER] [PHONE_NUMBER] content_copy access_time Call metrics Queue…" at bounding box center [535, 289] width 858 height 493
drag, startPoint x: 159, startPoint y: 61, endPoint x: 204, endPoint y: 60, distance: 44.9
click at [204, 60] on span "[PHONE_NUMBER]" at bounding box center [185, 62] width 73 height 12
copy span "3306345390"
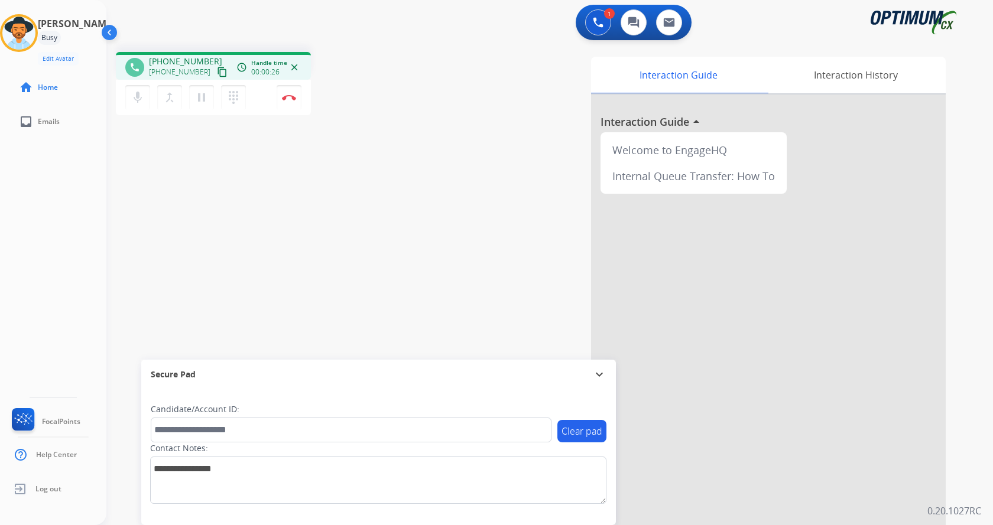
click at [390, 103] on div "phone [PHONE_NUMBER] [PHONE_NUMBER] content_copy access_time Call metrics Queue…" at bounding box center [271, 85] width 310 height 67
click at [275, 37] on div "1 Voice Interactions 0 Chat Interactions 0 Email Interactions" at bounding box center [543, 24] width 844 height 38
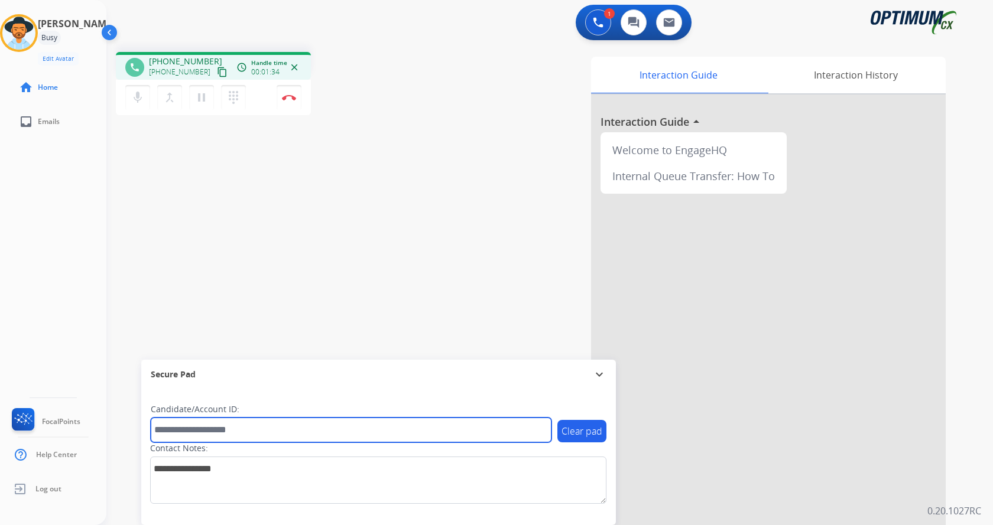
click at [262, 437] on input "text" at bounding box center [351, 430] width 401 height 25
paste input "*******"
type input "*******"
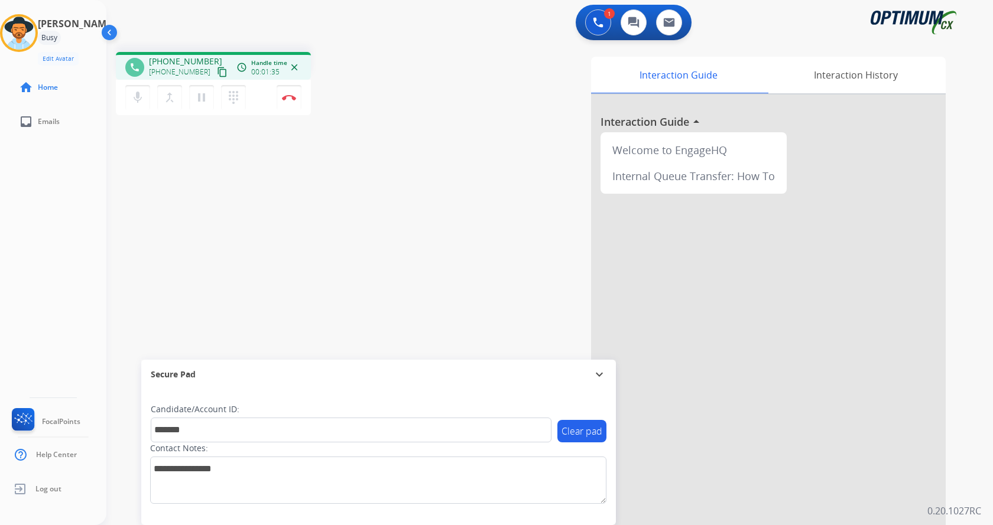
click at [262, 191] on div "phone [PHONE_NUMBER] [PHONE_NUMBER] content_copy access_time Call metrics Queue…" at bounding box center [535, 289] width 858 height 493
click at [287, 99] on img at bounding box center [289, 98] width 14 height 6
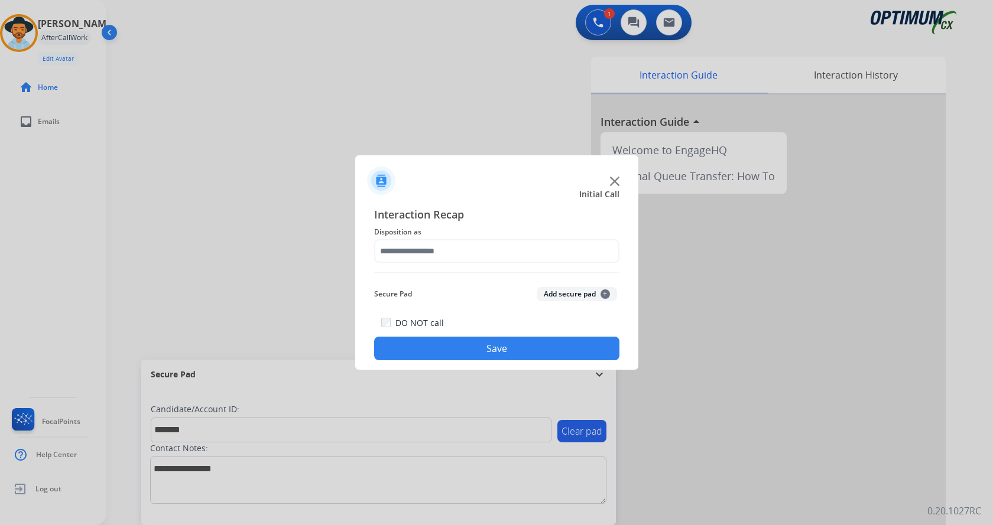
click at [570, 294] on button "Add secure pad +" at bounding box center [577, 294] width 80 height 14
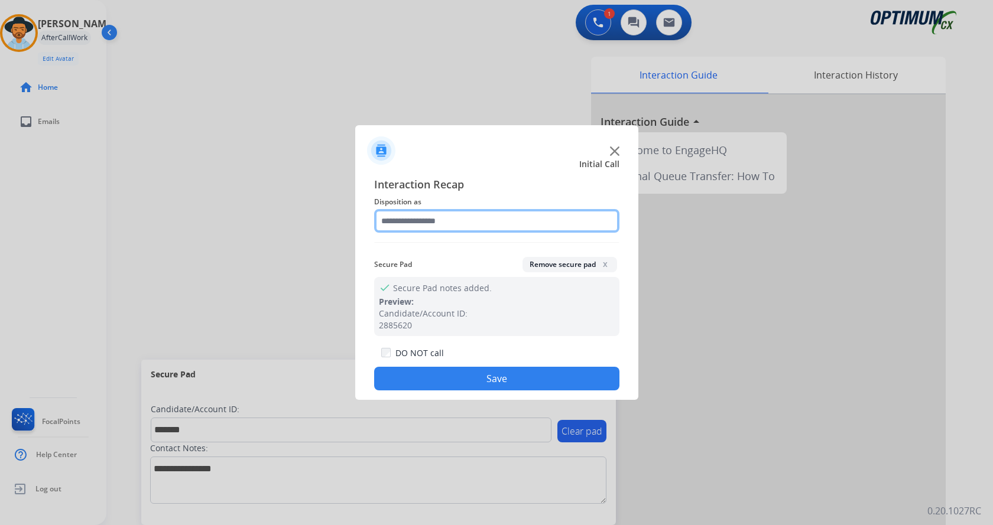
click at [404, 220] on input "text" at bounding box center [496, 221] width 245 height 24
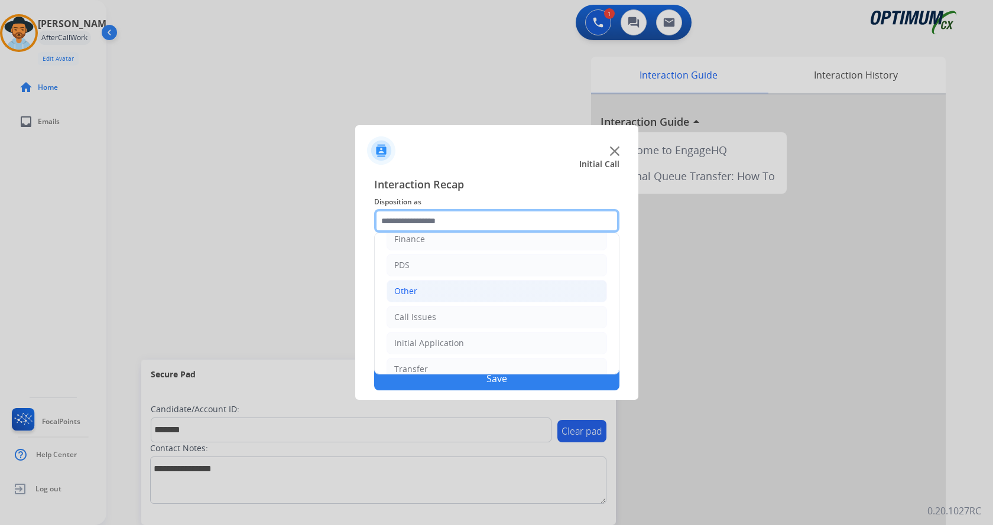
scroll to position [80, 0]
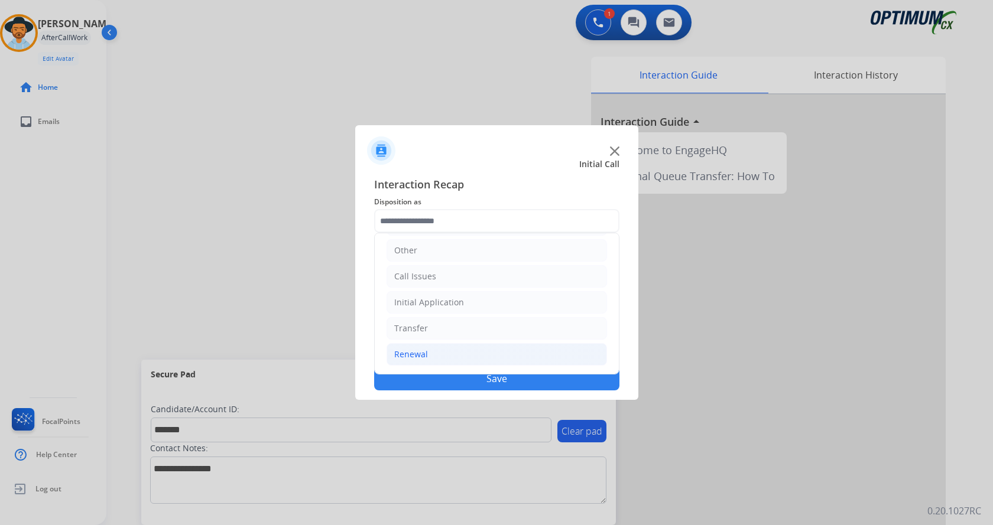
click at [447, 350] on li "Renewal" at bounding box center [497, 354] width 220 height 22
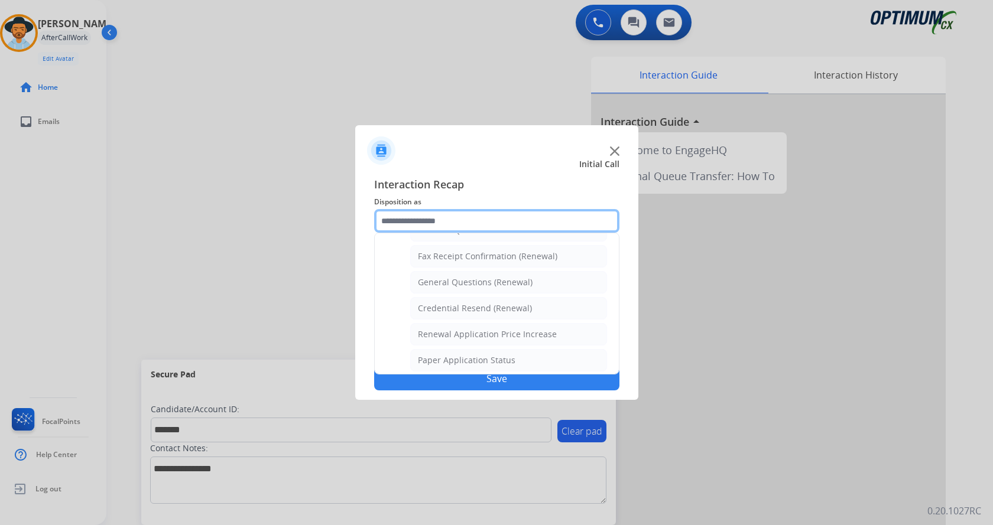
scroll to position [317, 0]
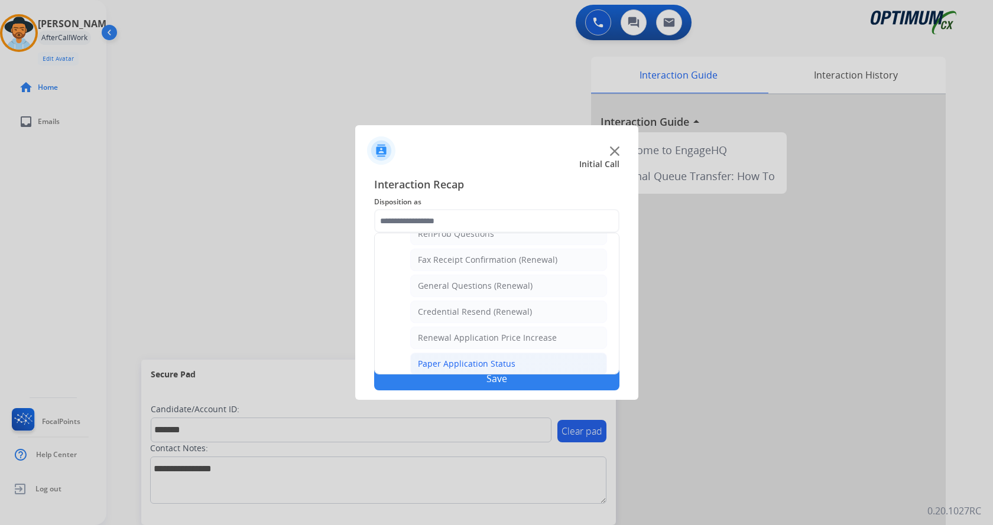
click at [462, 368] on div "Paper Application Status" at bounding box center [467, 364] width 98 height 12
type input "**********"
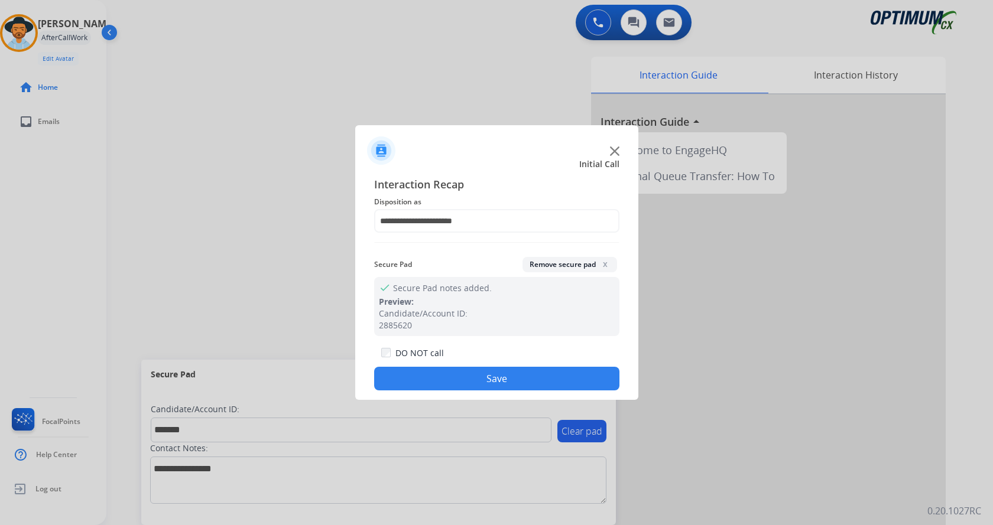
click at [465, 379] on button "Save" at bounding box center [496, 379] width 245 height 24
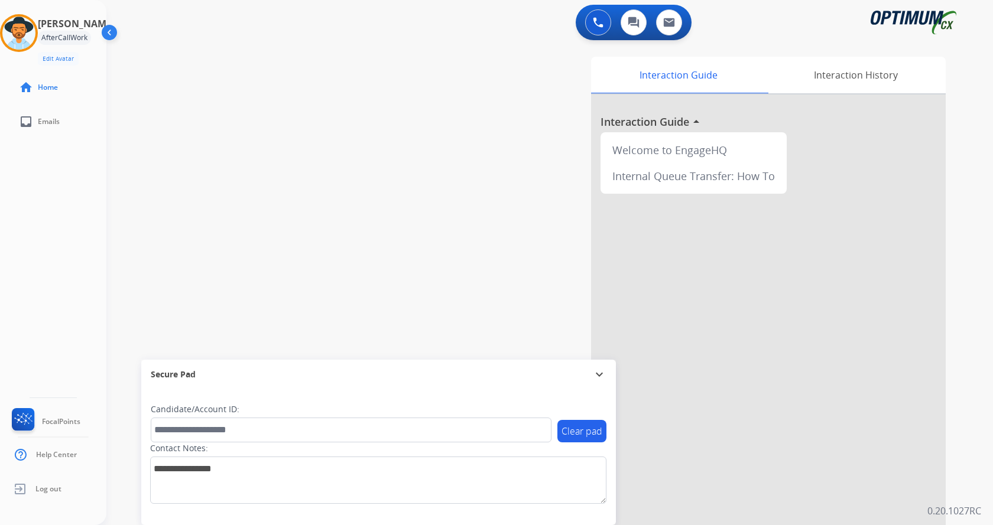
click at [273, 151] on div "swap_horiz Break voice bridge close_fullscreen Connect 3-Way Call merge_type Se…" at bounding box center [535, 289] width 858 height 493
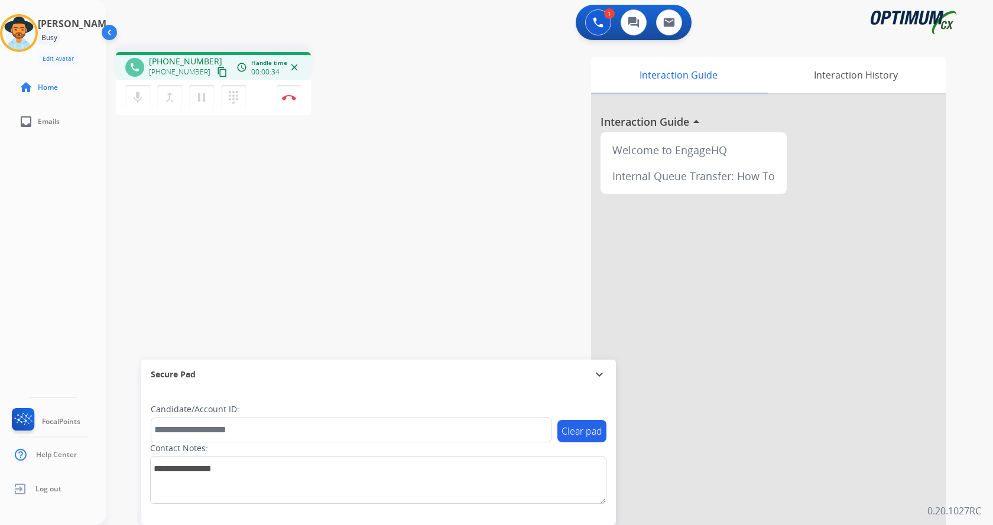
click at [443, 254] on div "Interaction Guide Interaction History Interaction Guide arrow_drop_up Welcome t…" at bounding box center [688, 296] width 515 height 479
drag, startPoint x: 160, startPoint y: 59, endPoint x: 207, endPoint y: 57, distance: 47.3
click at [207, 57] on div "+19143551719 +19143551719 content_copy" at bounding box center [189, 68] width 80 height 24
copy span "9143551719"
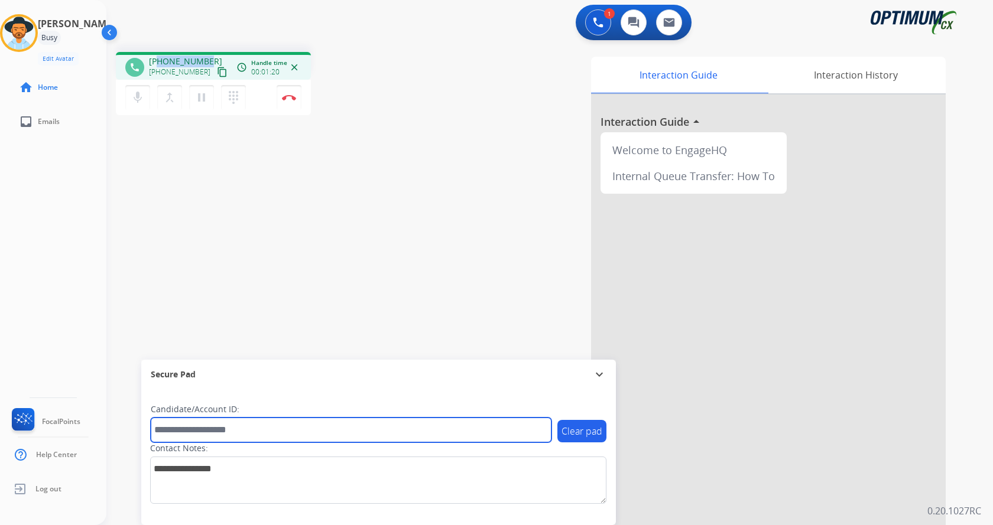
click at [262, 425] on input "text" at bounding box center [351, 430] width 401 height 25
paste input "*******"
type input "*******"
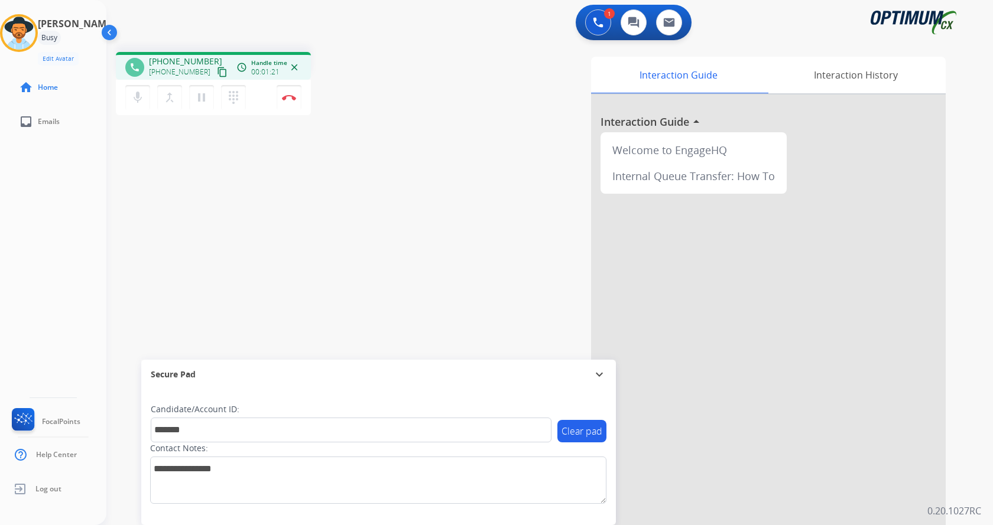
drag, startPoint x: 284, startPoint y: 242, endPoint x: 279, endPoint y: 230, distance: 13.3
click at [283, 242] on div "phone +19143551719 +19143551719 content_copy access_time Call metrics Queue 00:…" at bounding box center [535, 289] width 858 height 493
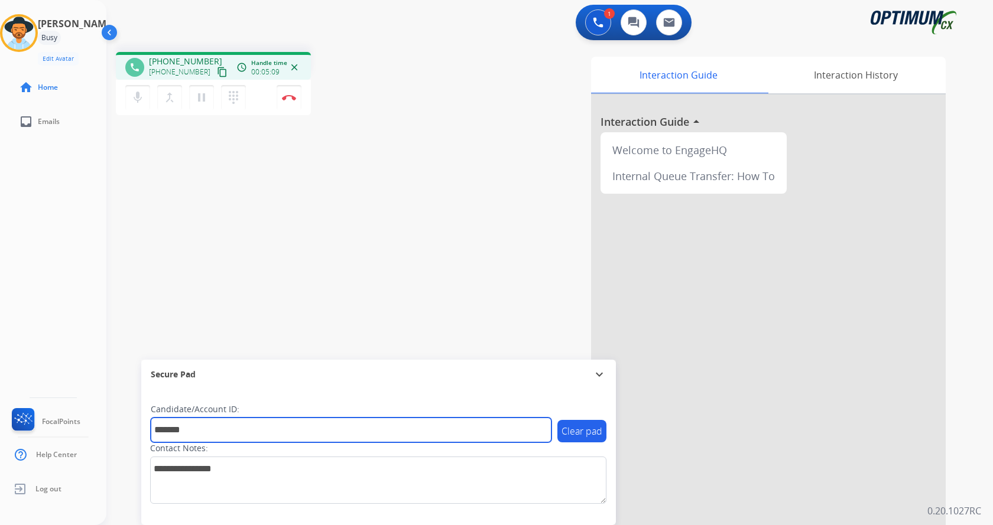
click at [229, 430] on input "*******" at bounding box center [351, 430] width 401 height 25
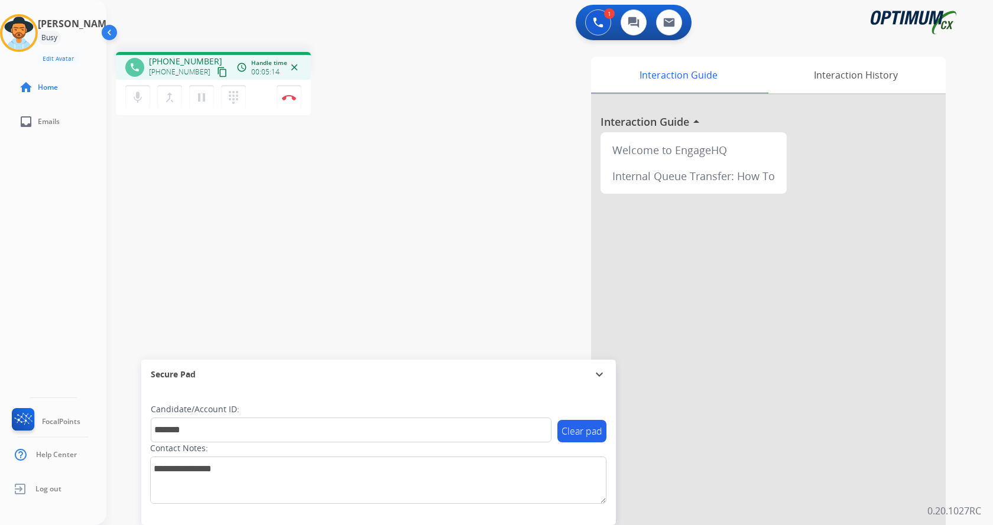
click at [248, 174] on div "phone +19143551719 +19143551719 content_copy access_time Call metrics Queue 00:…" at bounding box center [535, 289] width 858 height 493
click at [291, 154] on div "phone +19143551719 +19143551719 content_copy access_time Call metrics Queue 00:…" at bounding box center [535, 289] width 858 height 493
click at [290, 94] on button "Disconnect" at bounding box center [289, 97] width 25 height 25
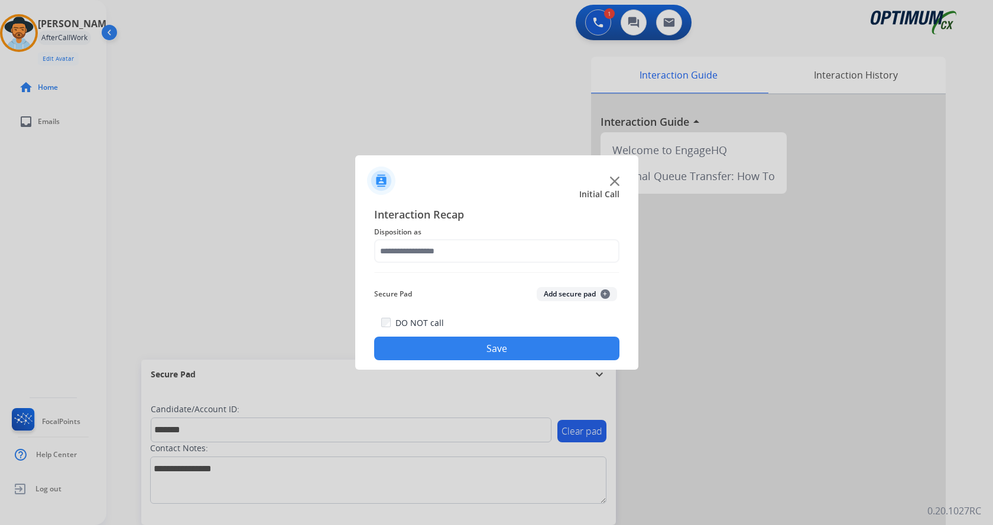
click at [559, 291] on button "Add secure pad +" at bounding box center [577, 294] width 80 height 14
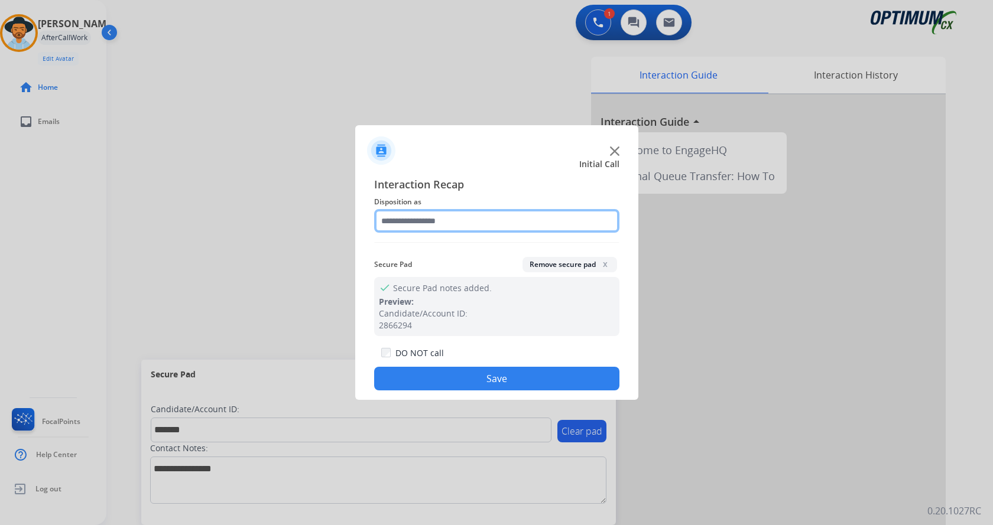
click at [434, 224] on input "text" at bounding box center [496, 221] width 245 height 24
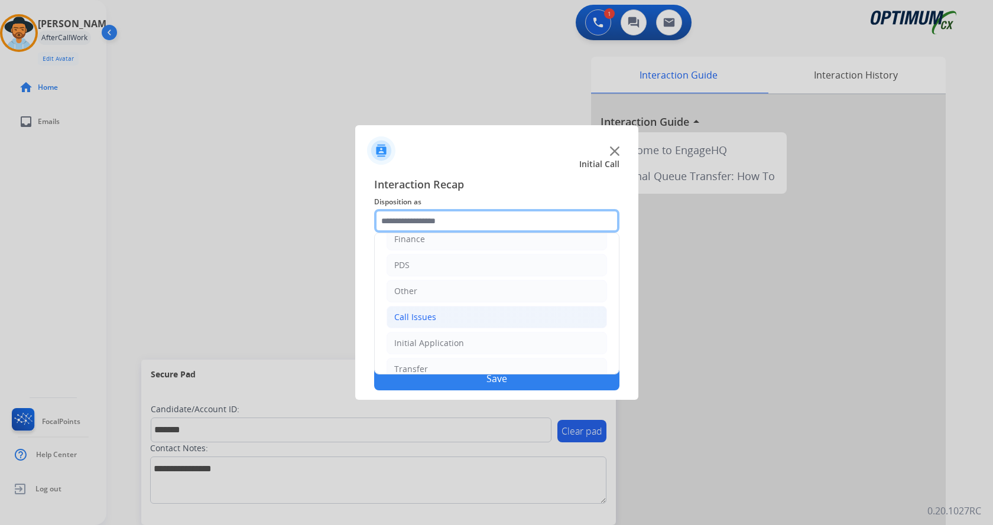
scroll to position [80, 0]
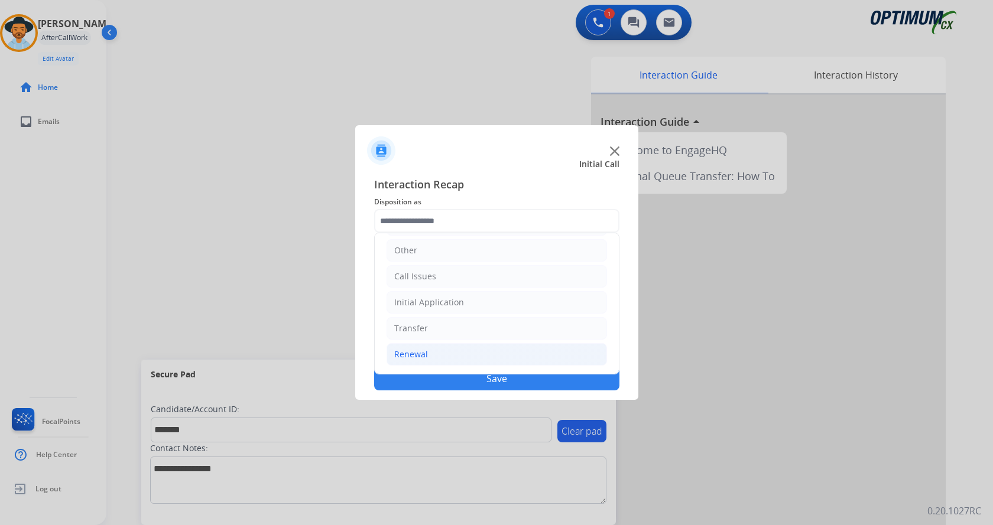
click at [434, 349] on li "Renewal" at bounding box center [497, 354] width 220 height 22
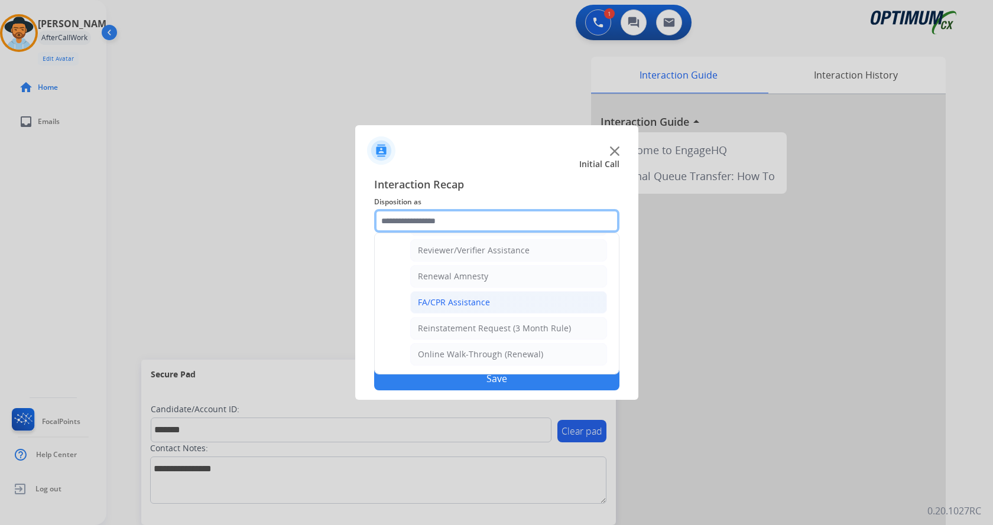
scroll to position [338, 0]
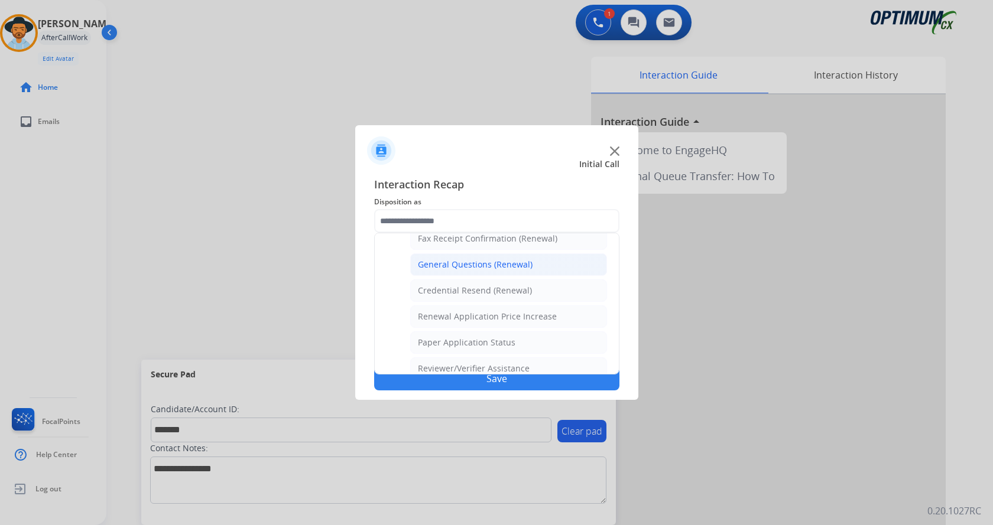
click at [467, 265] on div "General Questions (Renewal)" at bounding box center [475, 265] width 115 height 12
type input "**********"
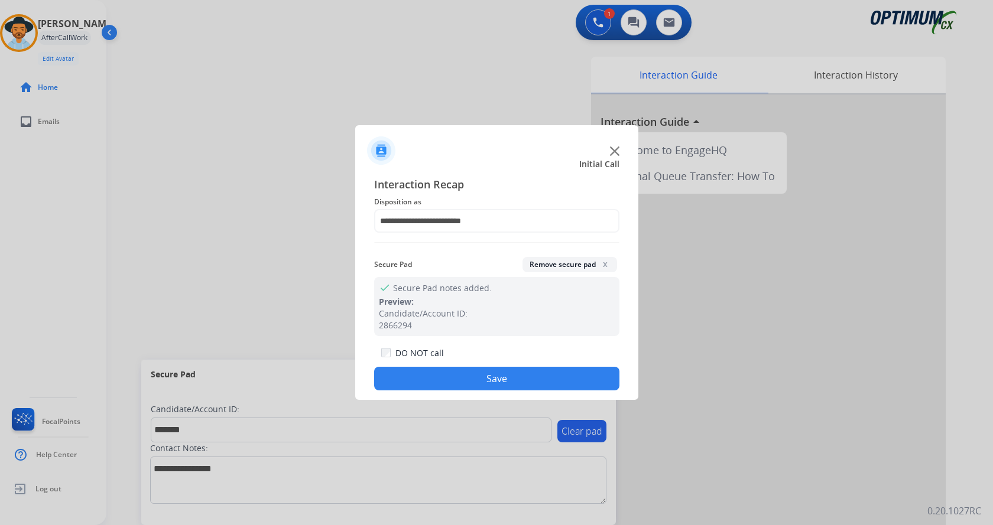
drag, startPoint x: 456, startPoint y: 378, endPoint x: 254, endPoint y: 241, distance: 244.6
click at [456, 378] on button "Save" at bounding box center [496, 379] width 245 height 24
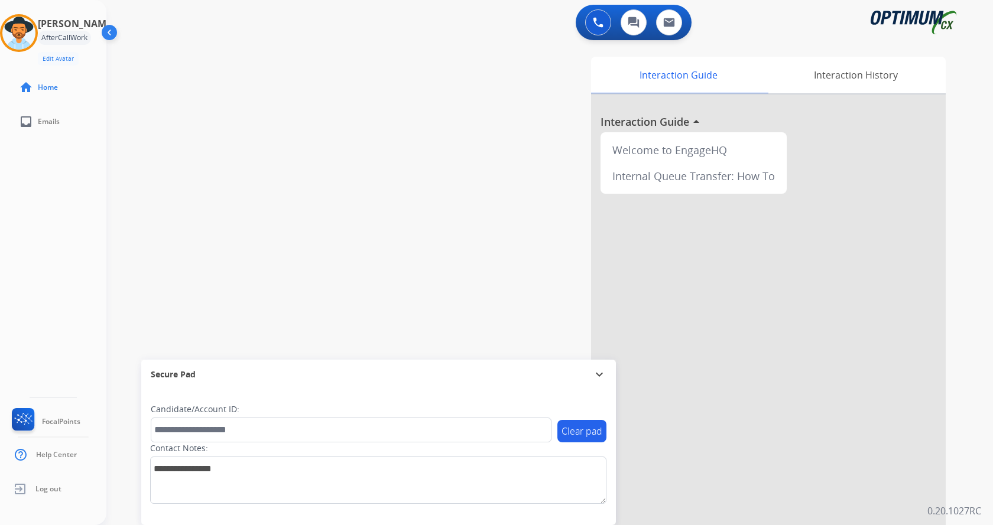
drag, startPoint x: 196, startPoint y: 200, endPoint x: 196, endPoint y: 187, distance: 13.0
click at [196, 187] on div "swap_horiz Break voice bridge close_fullscreen Connect 3-Way Call merge_type Se…" at bounding box center [535, 289] width 858 height 493
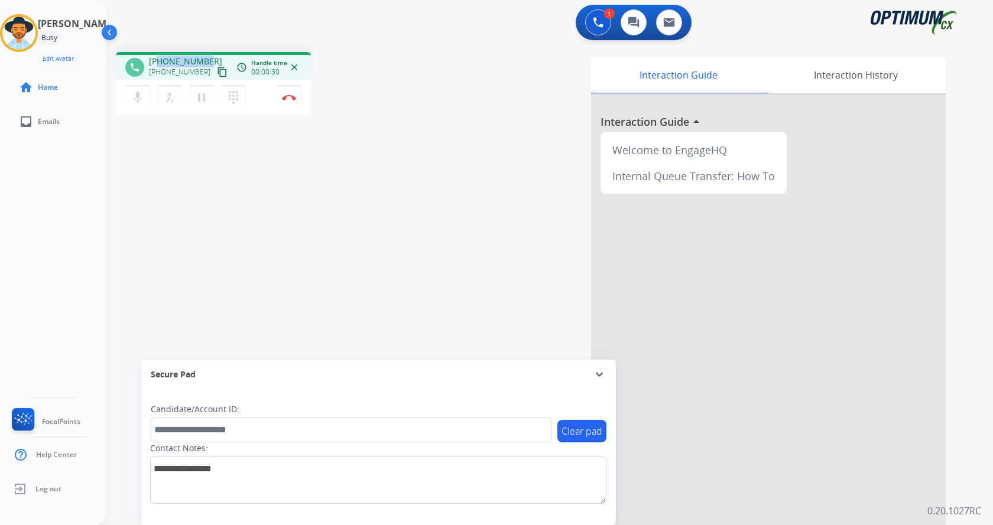
drag, startPoint x: 158, startPoint y: 60, endPoint x: 210, endPoint y: 35, distance: 57.1
click at [207, 56] on div "+13128522353 +13128522353 content_copy" at bounding box center [189, 68] width 80 height 24
copy span "3128522353"
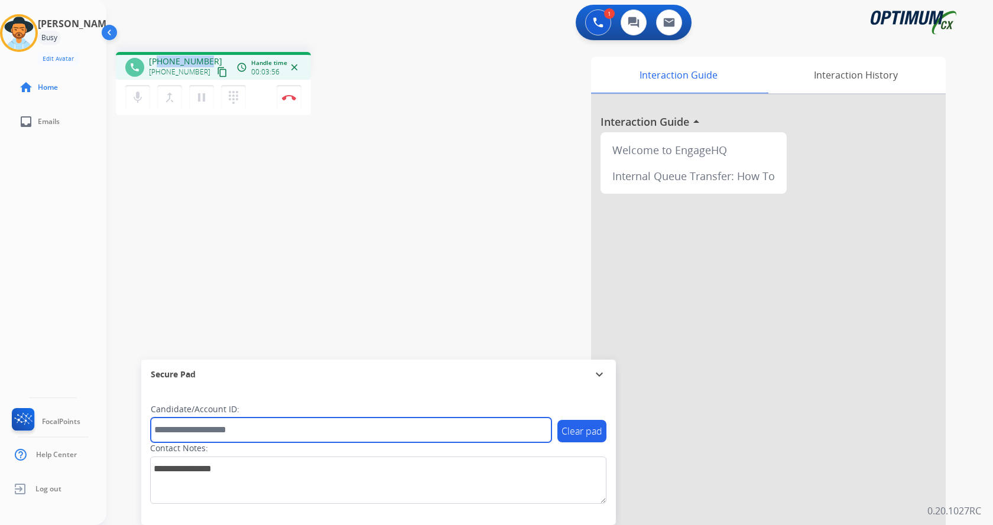
click at [239, 430] on input "text" at bounding box center [351, 430] width 401 height 25
paste input "*******"
type input "*******"
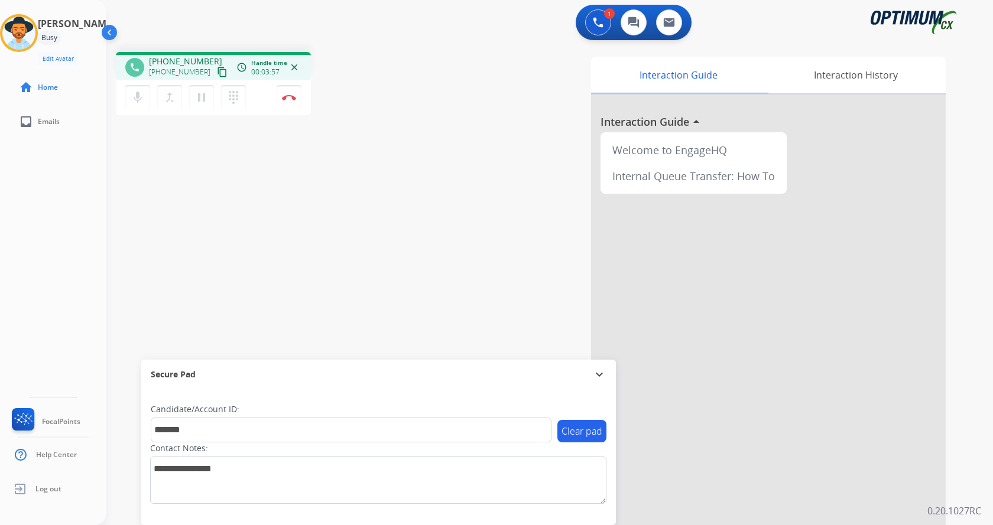
click at [282, 175] on div "phone +13128522353 +13128522353 content_copy access_time Call metrics Queue 00:…" at bounding box center [535, 289] width 858 height 493
